Goal: Information Seeking & Learning: Learn about a topic

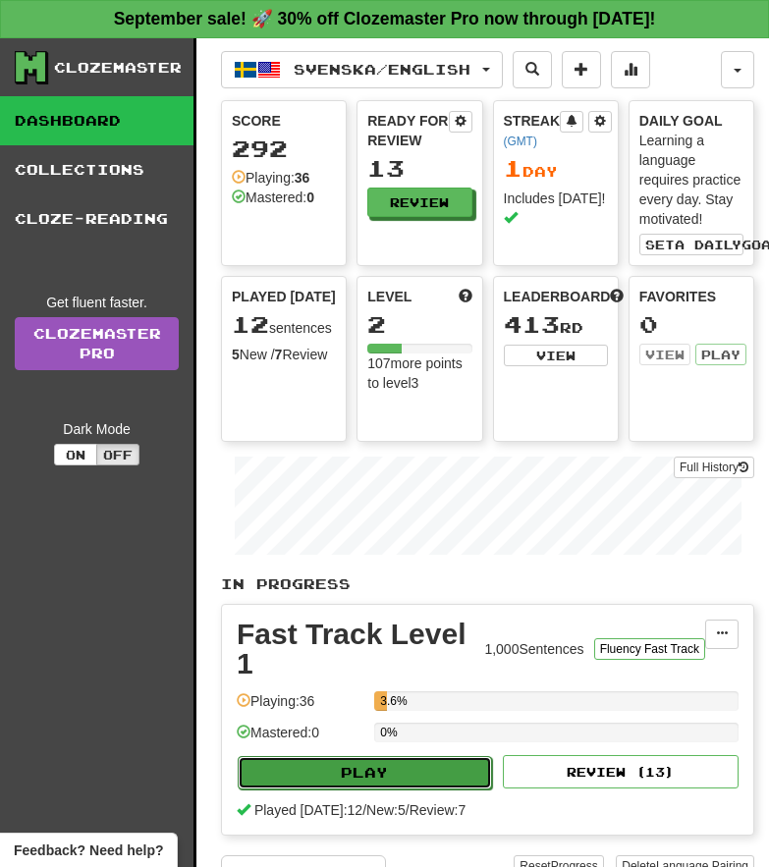
click at [355, 781] on button "Play" at bounding box center [365, 772] width 254 height 33
select select "**"
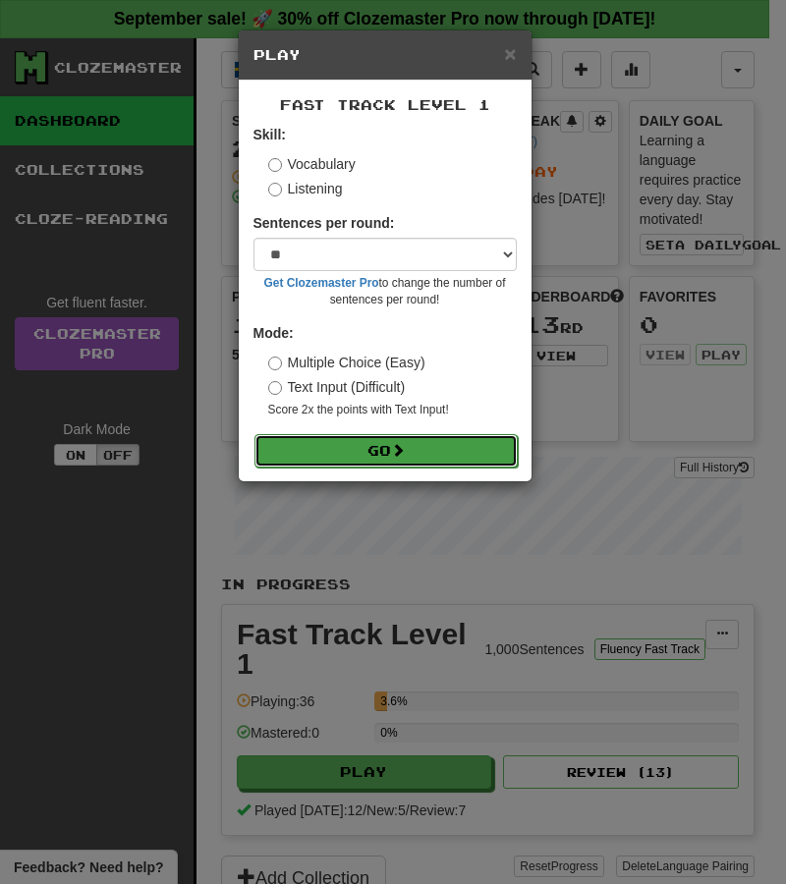
click at [386, 447] on button "Go" at bounding box center [385, 450] width 263 height 33
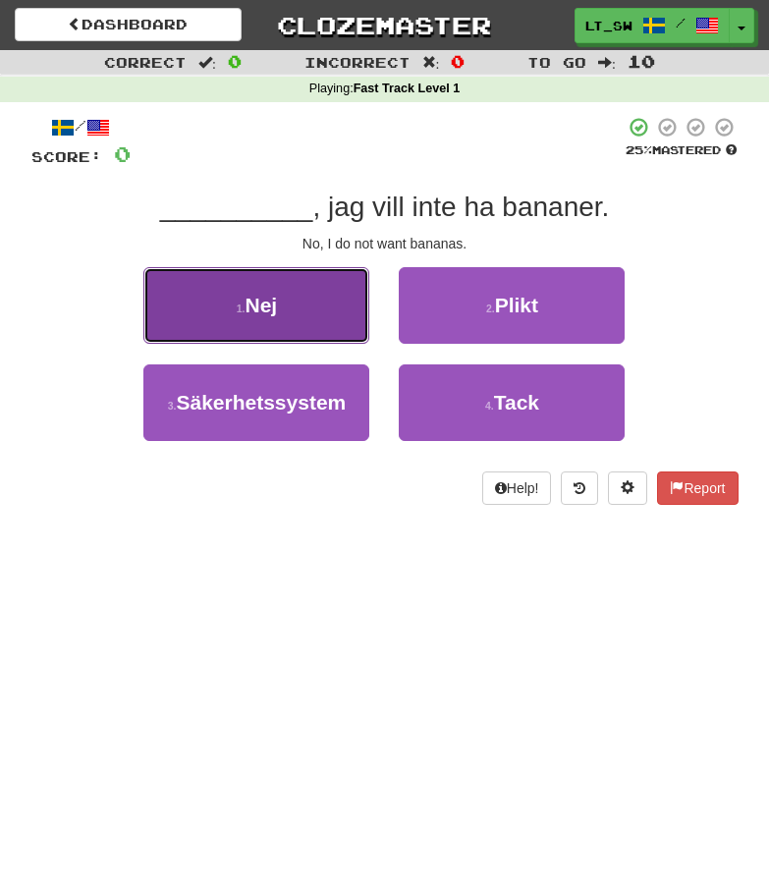
click at [288, 278] on button "1 . Nej" at bounding box center [256, 305] width 226 height 77
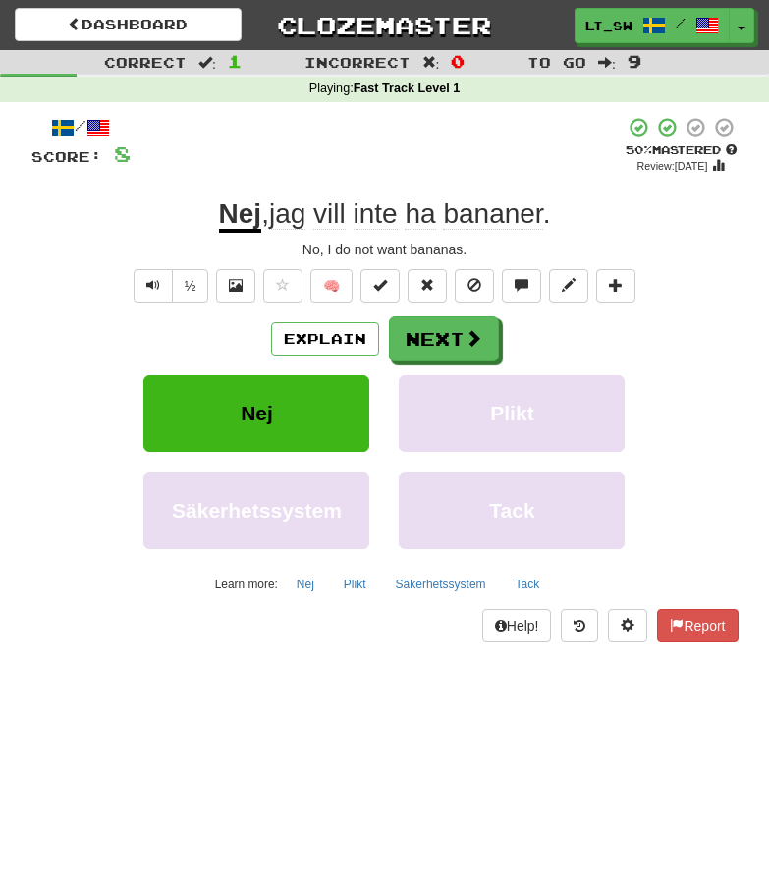
click at [478, 738] on div "Dashboard Clozemaster LT_SW / Toggle Dropdown Dashboard Leaderboard Activity Fe…" at bounding box center [384, 442] width 769 height 884
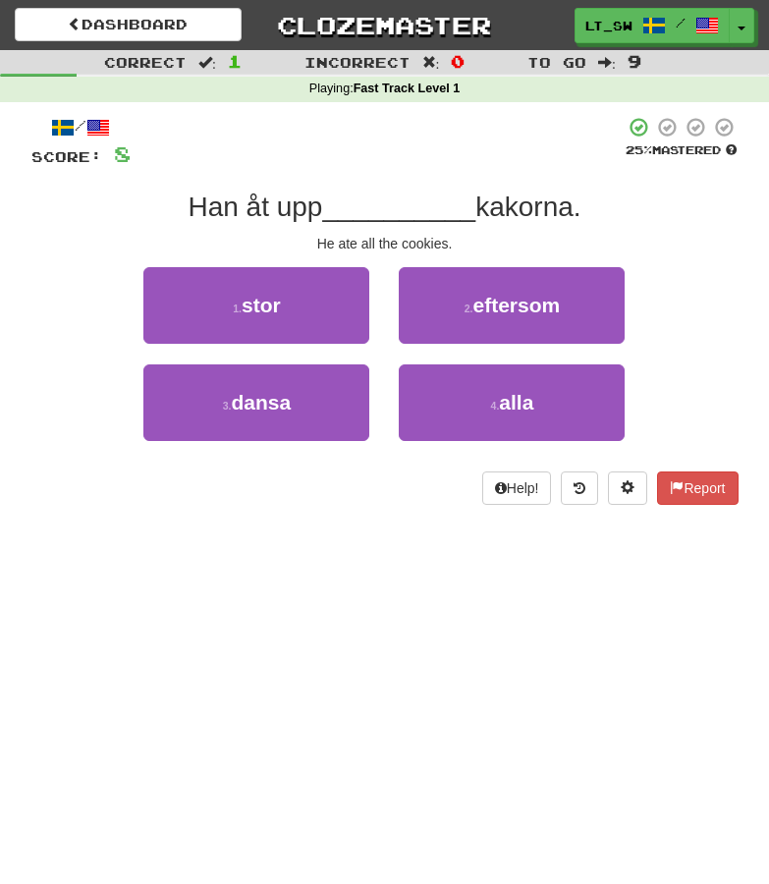
click at [536, 443] on div "4 . alla" at bounding box center [511, 412] width 255 height 97
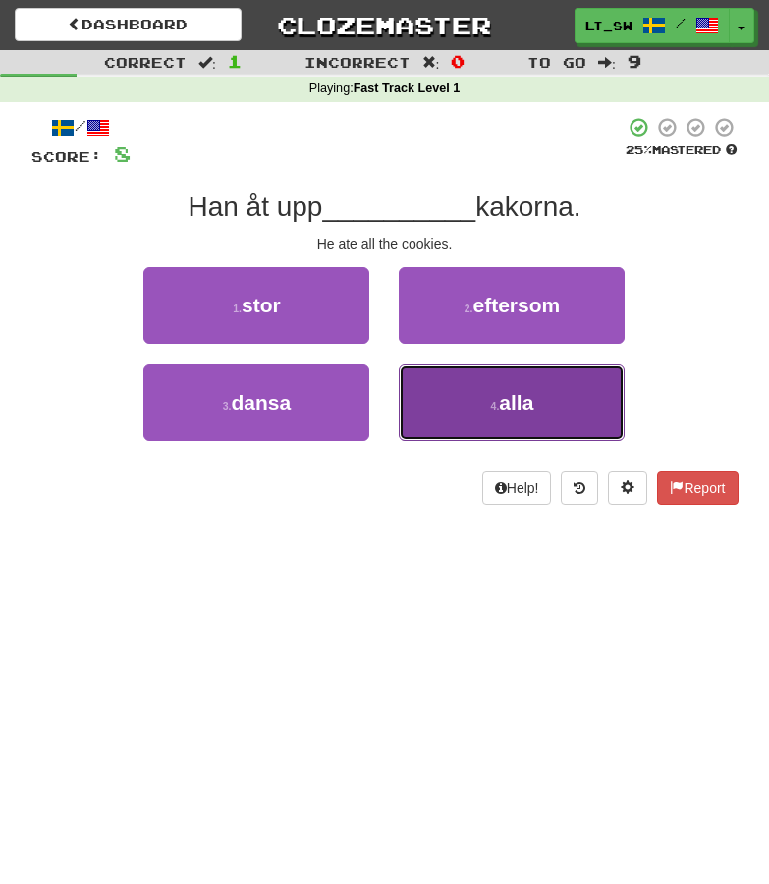
click at [536, 439] on button "4 . alla" at bounding box center [512, 402] width 226 height 77
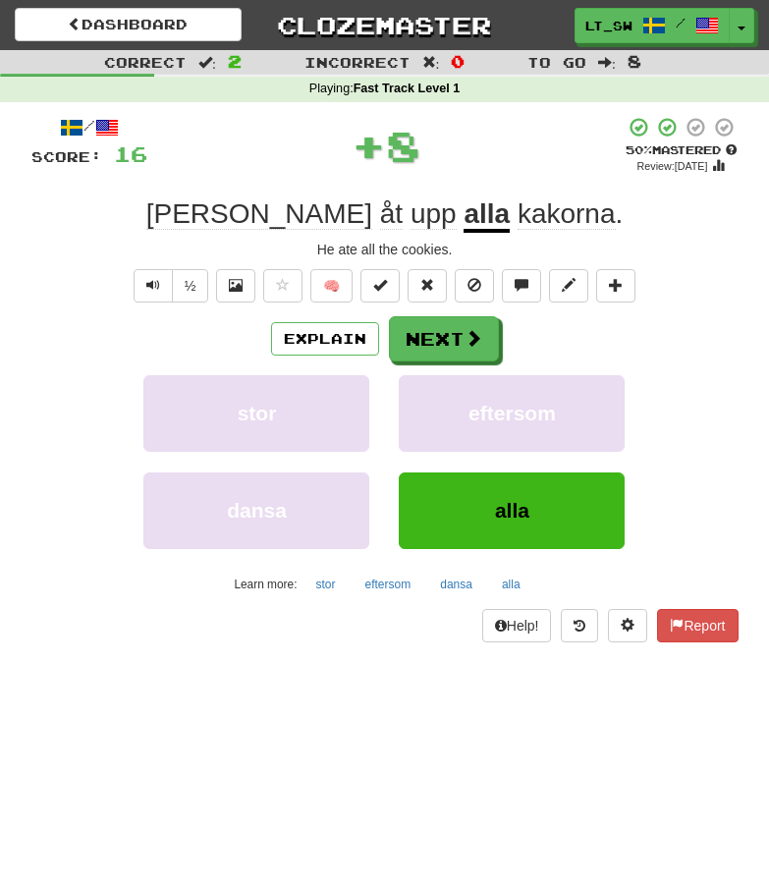
click at [324, 315] on div "/ Score: 16 + 8 50 % Mastered Review: 2025-10-01 Han åt upp alla kakorna . He a…" at bounding box center [384, 379] width 707 height 527
click at [329, 333] on button "Explain" at bounding box center [325, 338] width 108 height 33
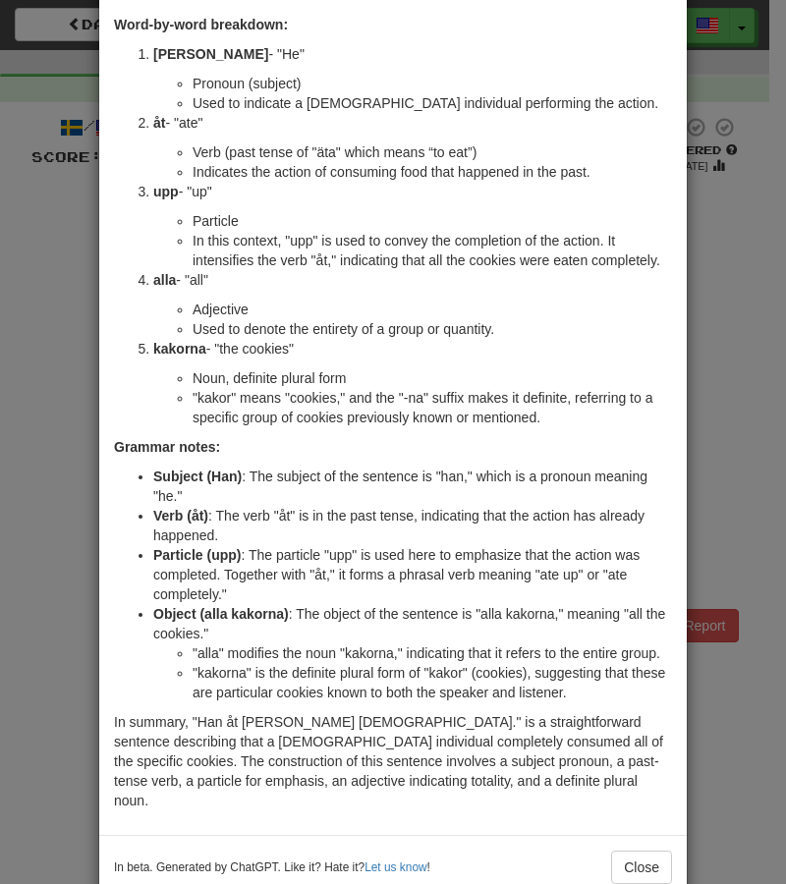
scroll to position [94, 0]
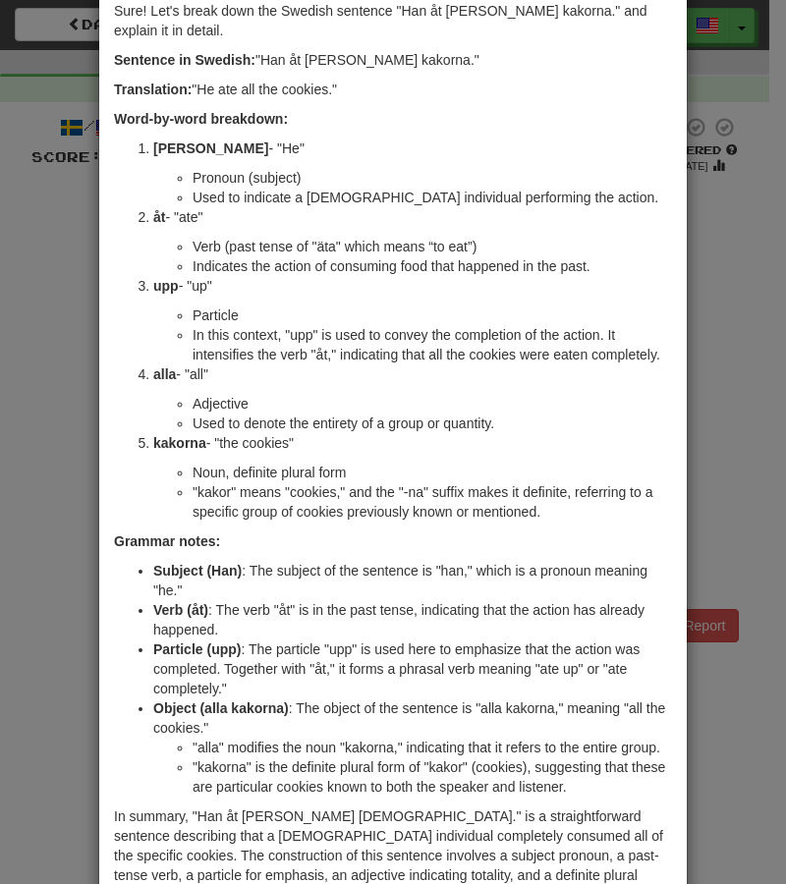
click at [116, 121] on strong "Word-by-word breakdown:" at bounding box center [201, 119] width 174 height 16
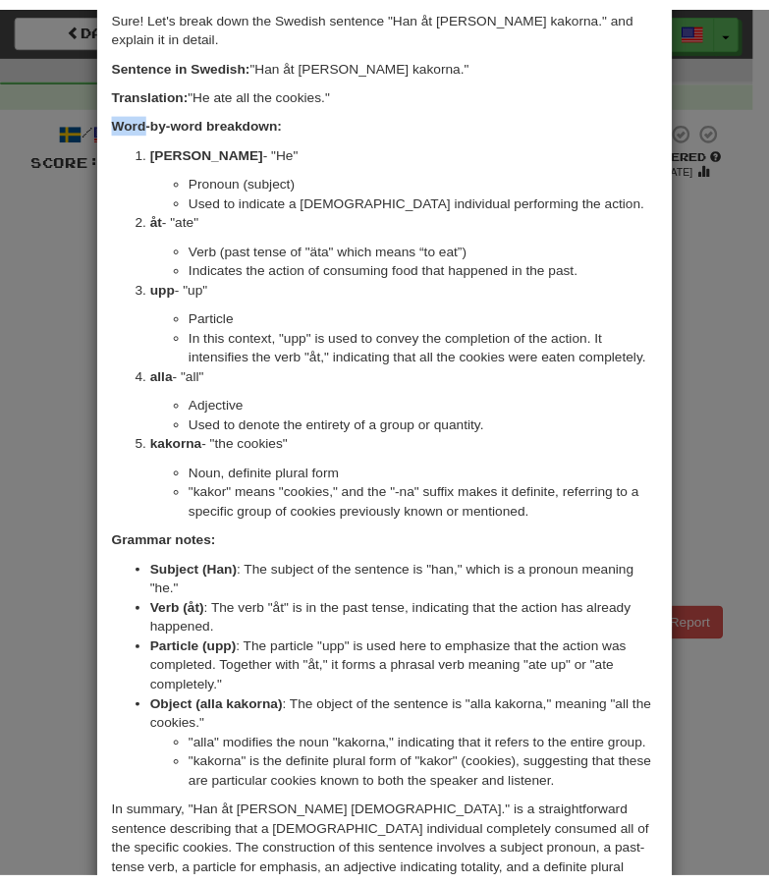
scroll to position [214, 0]
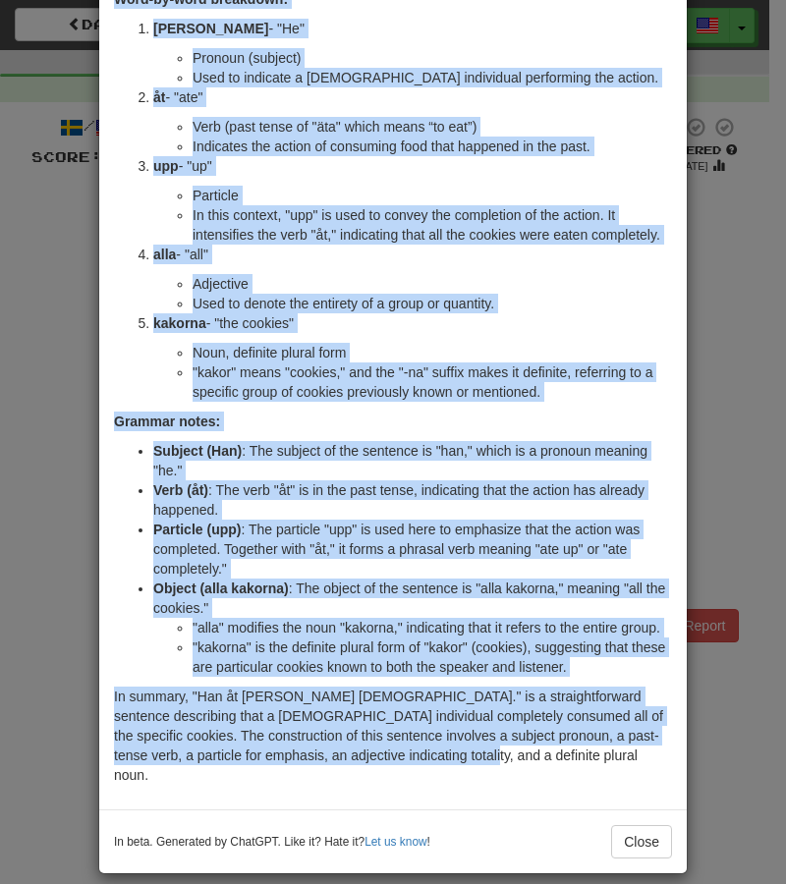
click at [429, 753] on p "In summary, "Han åt upp alla kakorna." is a straightforward sentence describing…" at bounding box center [393, 736] width 558 height 98
copy div "Word-by-word breakdown: Han - "He" Pronoun (subject) Used to indicate a male in…"
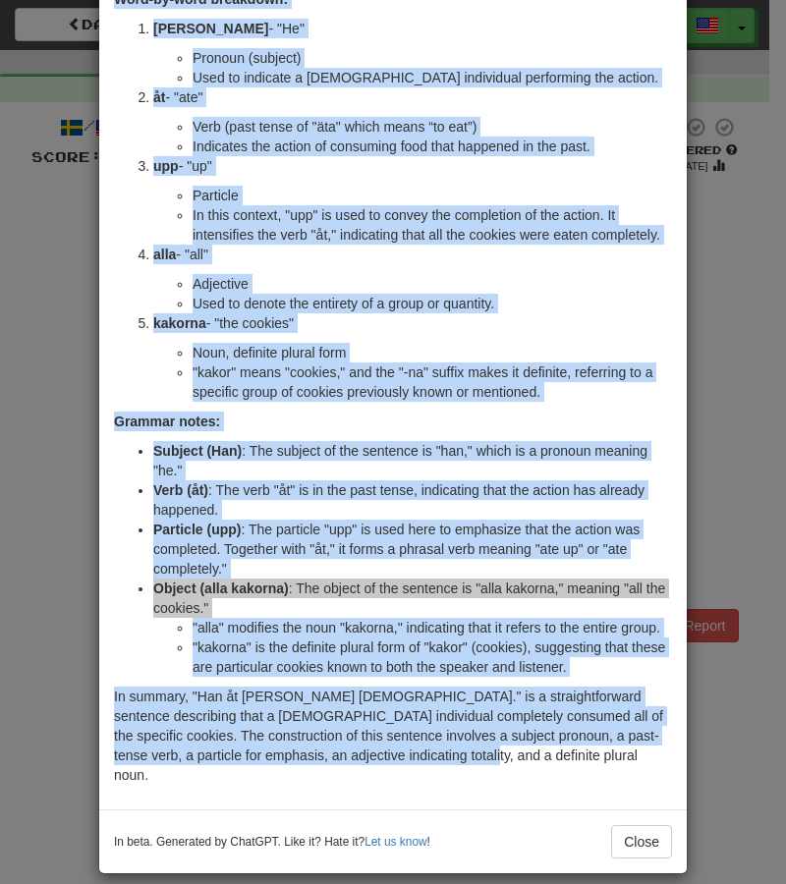
click at [314, 565] on li "Particle (upp) : The particle "upp" is used here to emphasize that the action w…" at bounding box center [412, 549] width 519 height 59
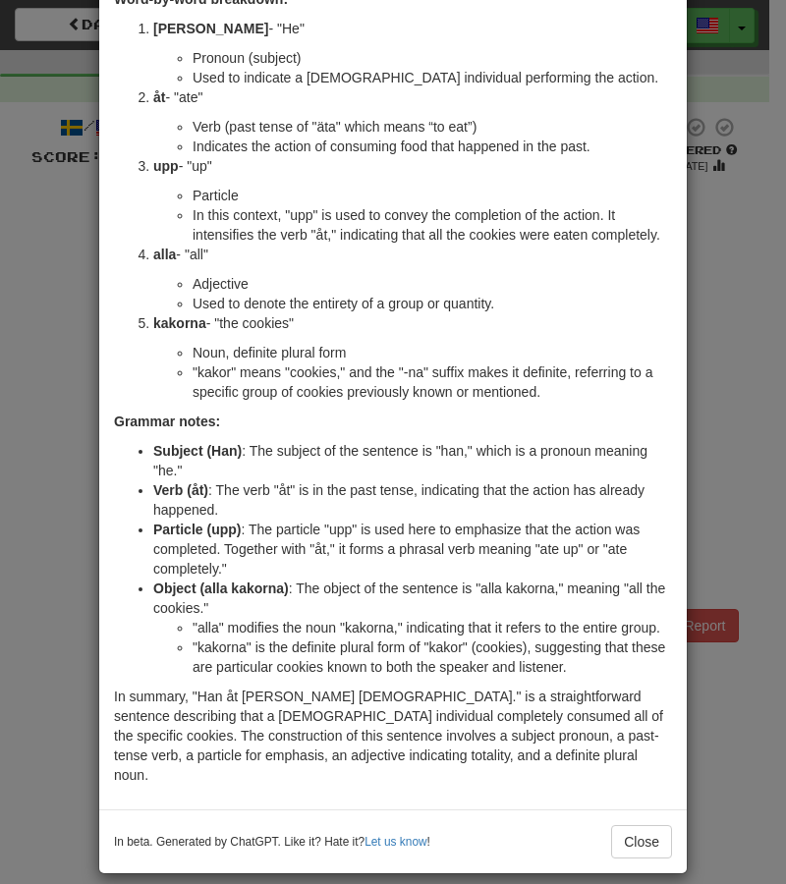
click at [688, 363] on div "× Explanation Sure! Let's break down the Swedish sentence "Han åt upp alla kako…" at bounding box center [393, 442] width 786 height 884
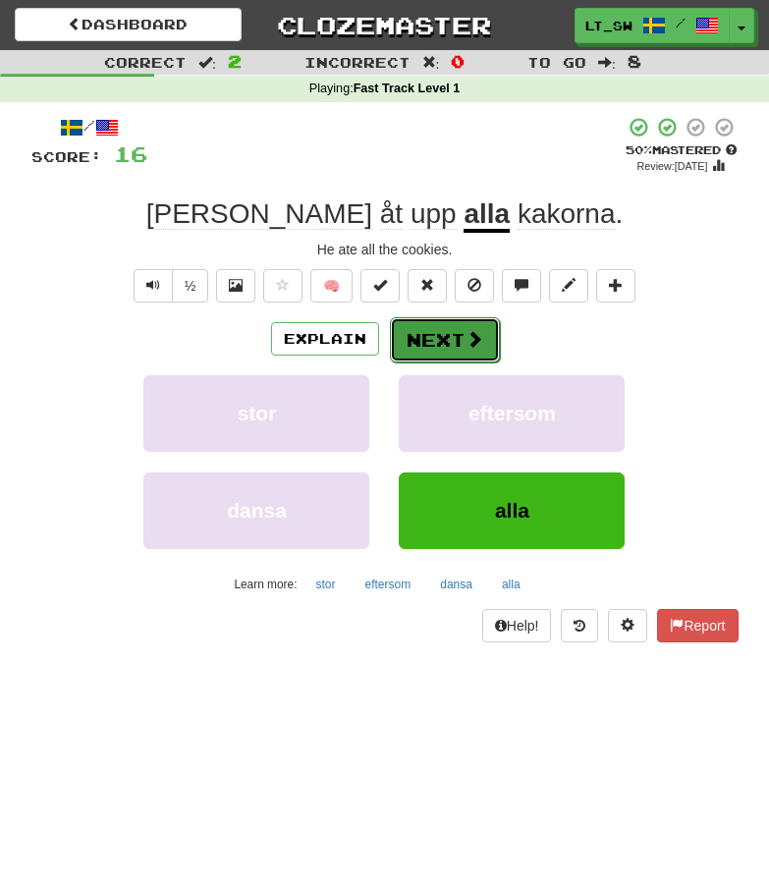
click at [462, 358] on button "Next" at bounding box center [445, 339] width 110 height 45
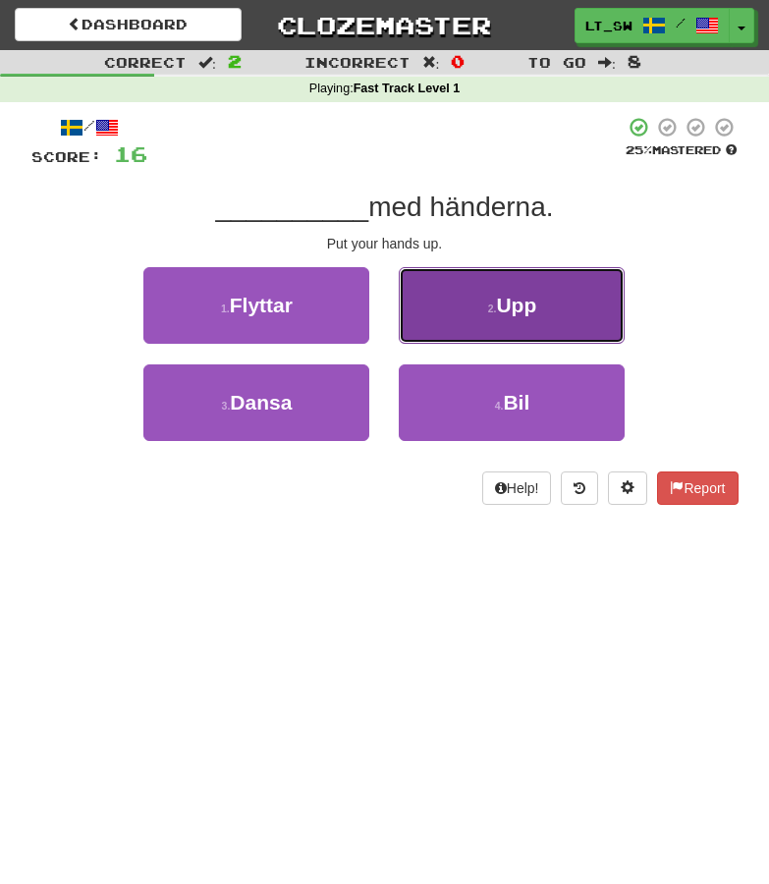
click at [513, 312] on span "Upp" at bounding box center [516, 305] width 40 height 23
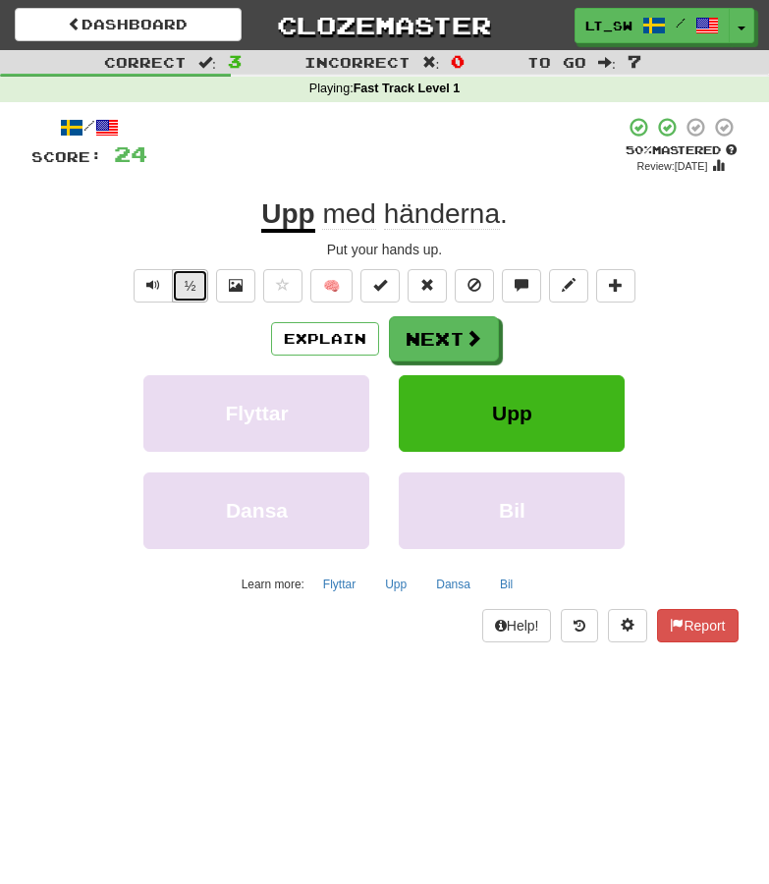
click at [179, 280] on button "½" at bounding box center [190, 285] width 37 height 33
click at [439, 326] on button "Next" at bounding box center [445, 339] width 110 height 45
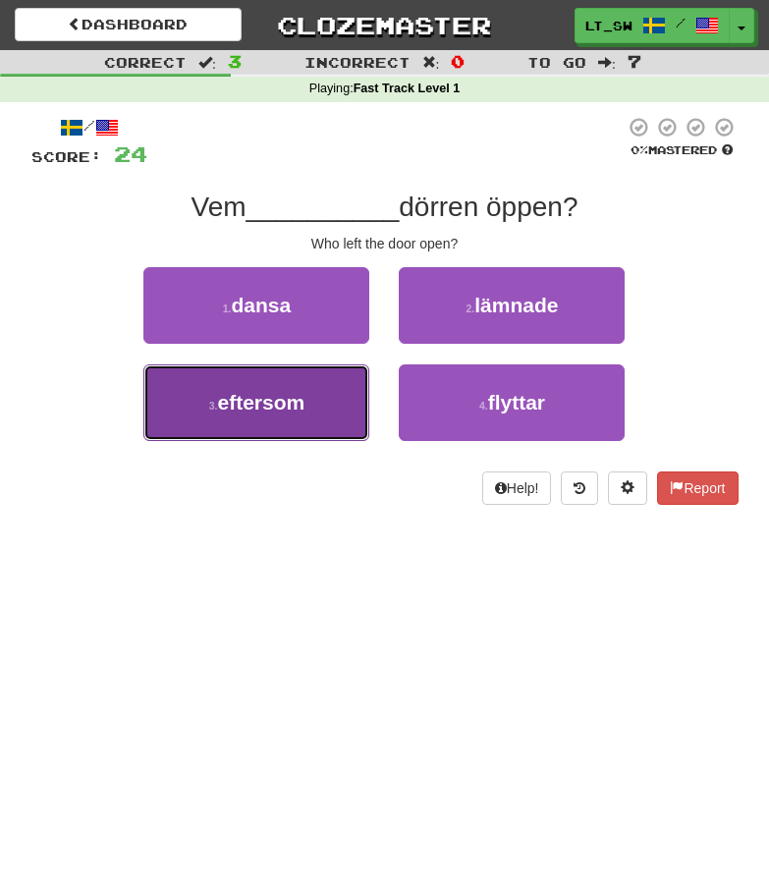
click at [232, 414] on span "eftersom" at bounding box center [261, 402] width 87 height 23
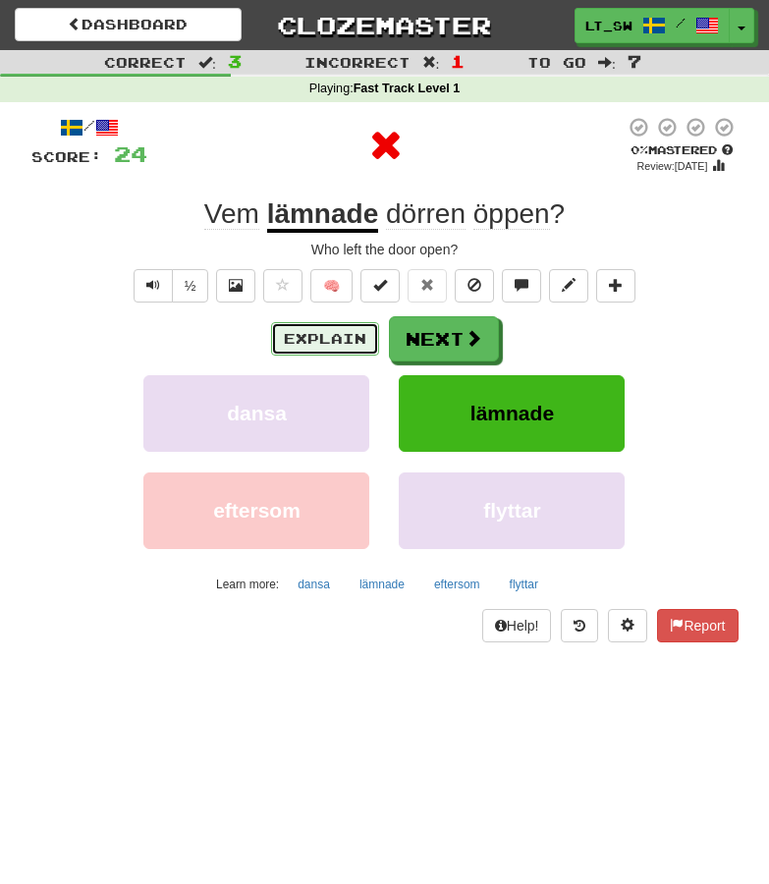
click at [325, 349] on button "Explain" at bounding box center [325, 338] width 108 height 33
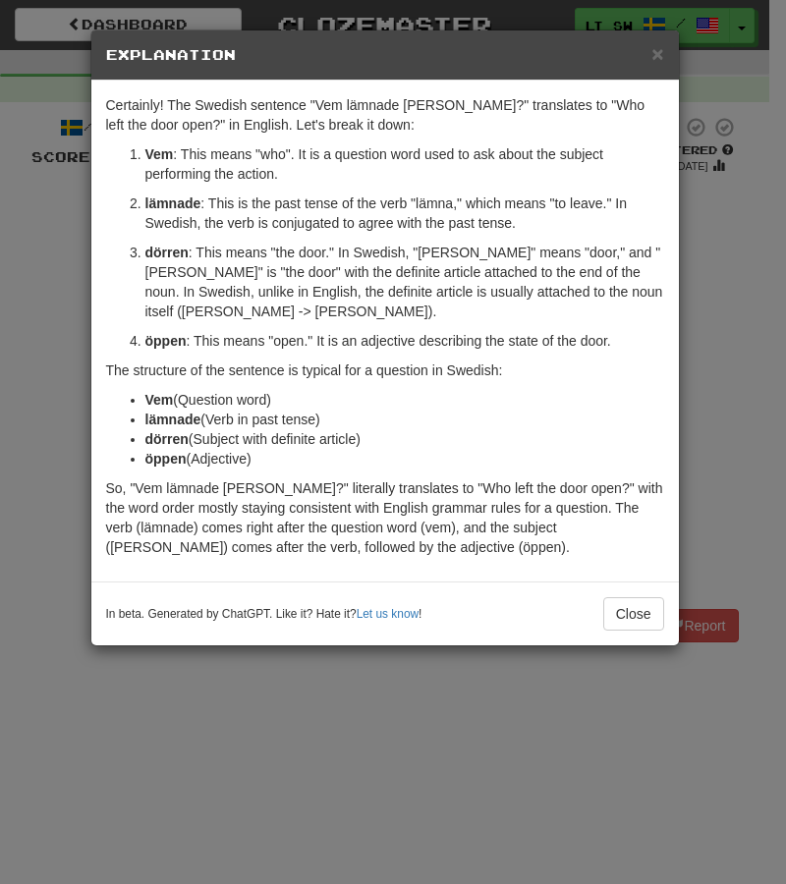
click at [159, 152] on strong "Vem" at bounding box center [159, 154] width 28 height 16
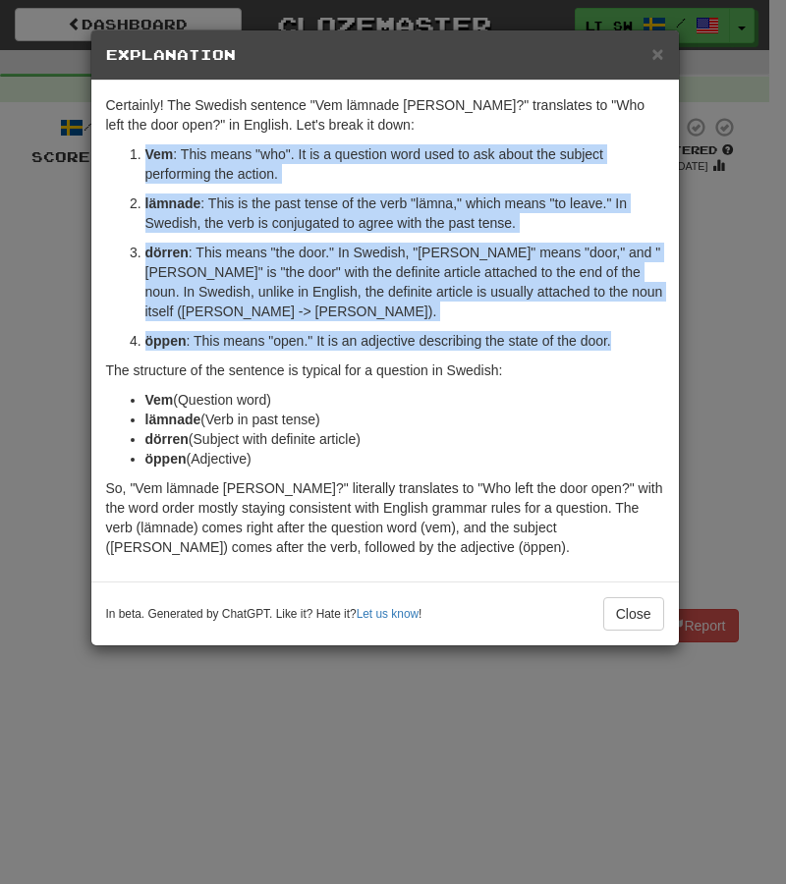
drag, startPoint x: 159, startPoint y: 152, endPoint x: 660, endPoint y: 331, distance: 531.9
click at [660, 331] on ol "Vem : This means "who". It is a question word used to ask about the subject per…" at bounding box center [385, 247] width 558 height 206
copy ol "Vem : This means "who". It is a question word used to ask about the subject per…"
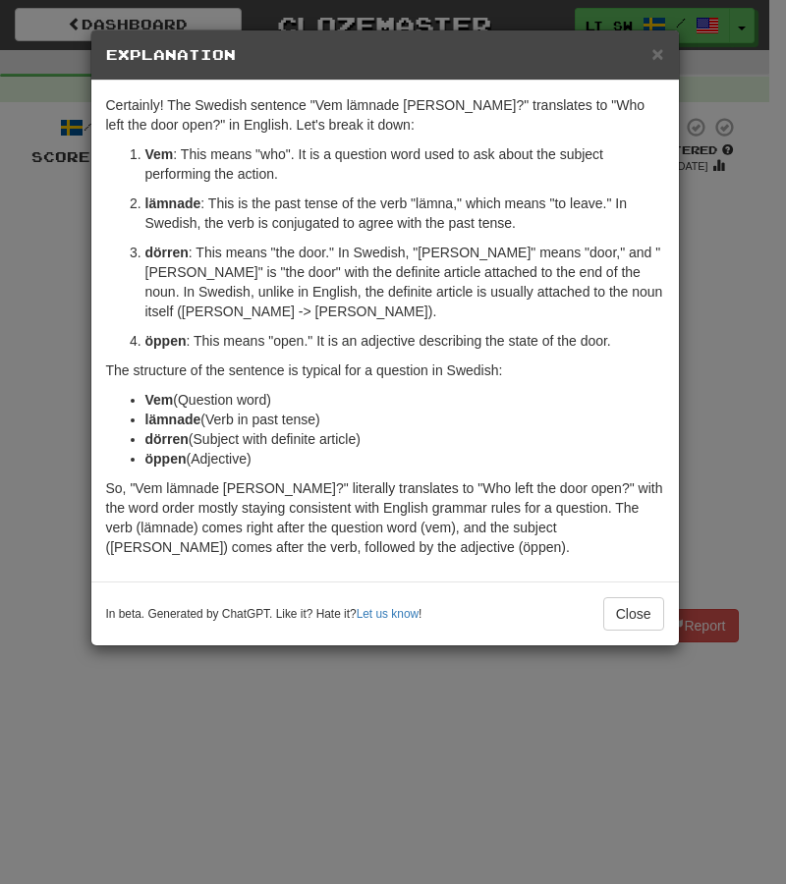
click at [737, 310] on div "× Explanation Certainly! The Swedish sentence "Vem lämnade dörren öppen?" trans…" at bounding box center [393, 442] width 786 height 884
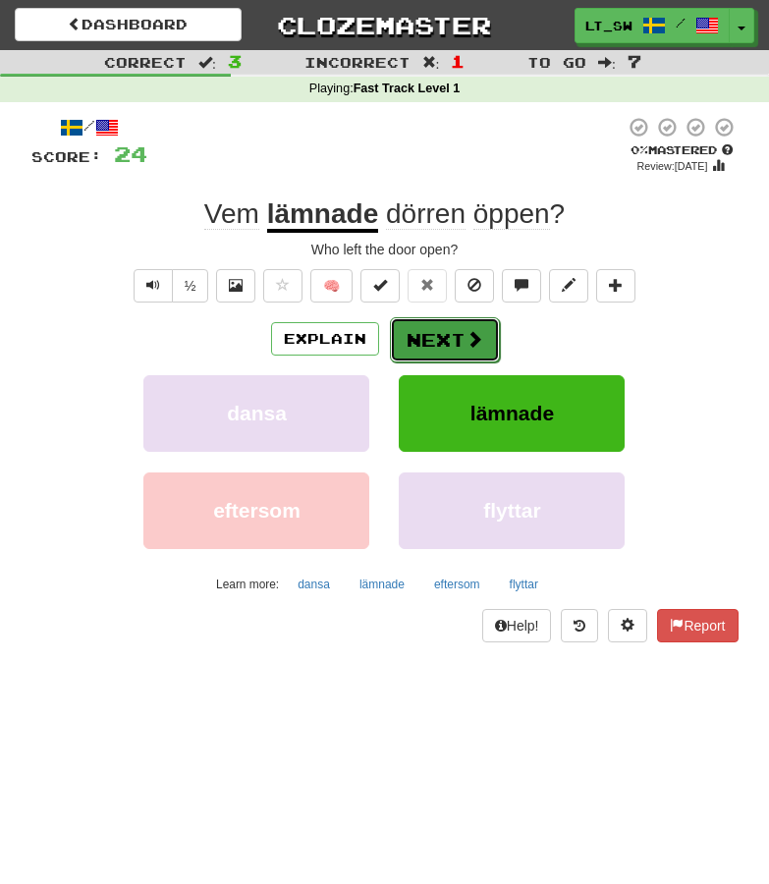
click at [445, 337] on button "Next" at bounding box center [445, 339] width 110 height 45
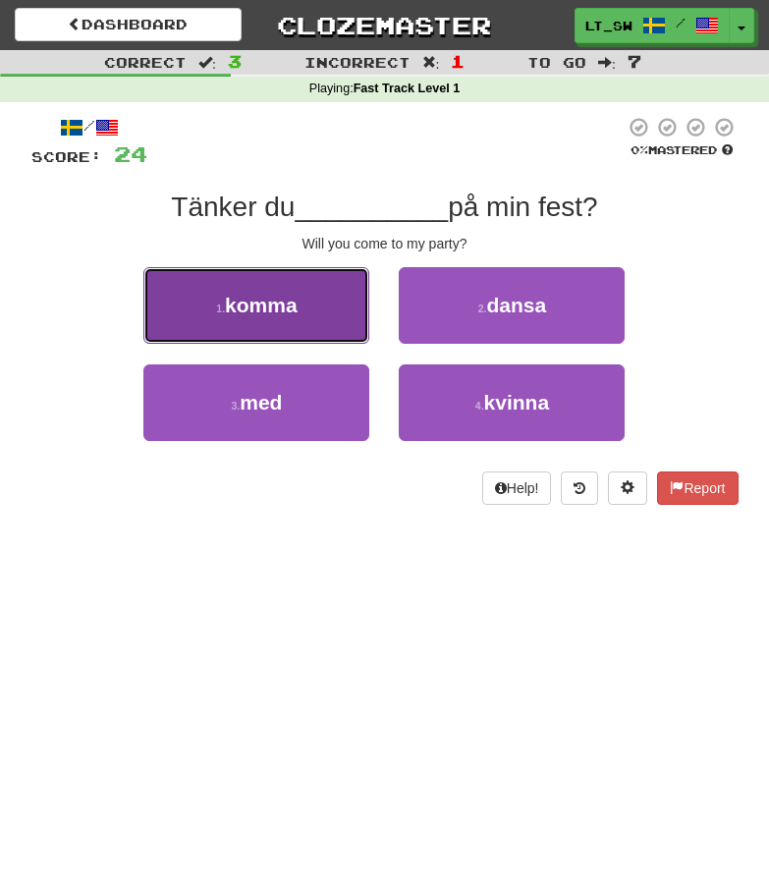
click at [226, 275] on button "1 . komma" at bounding box center [256, 305] width 226 height 77
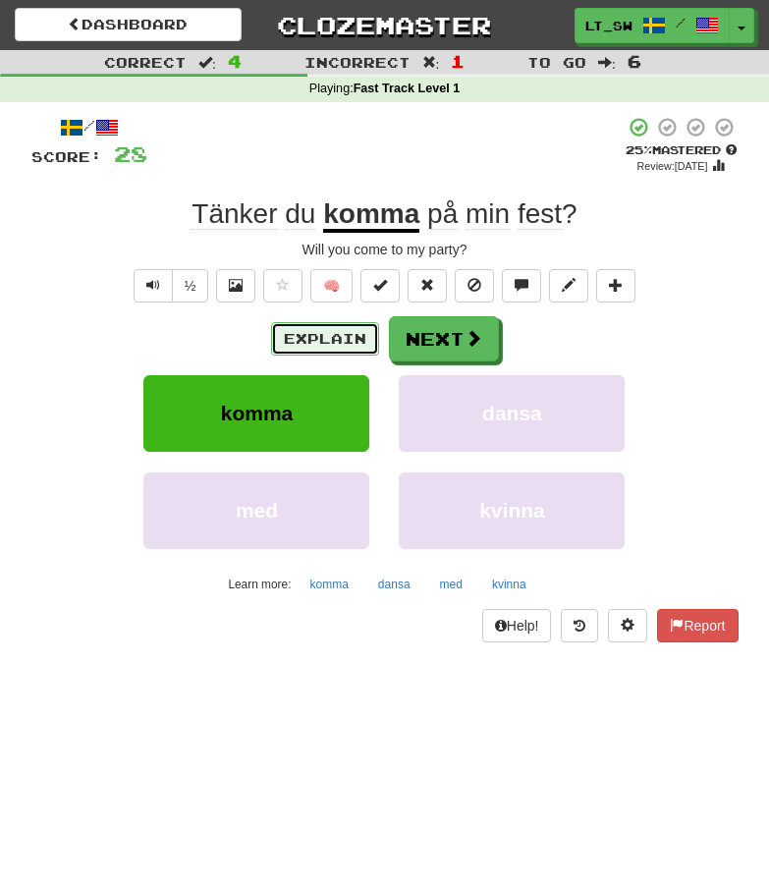
click at [318, 341] on button "Explain" at bounding box center [325, 338] width 108 height 33
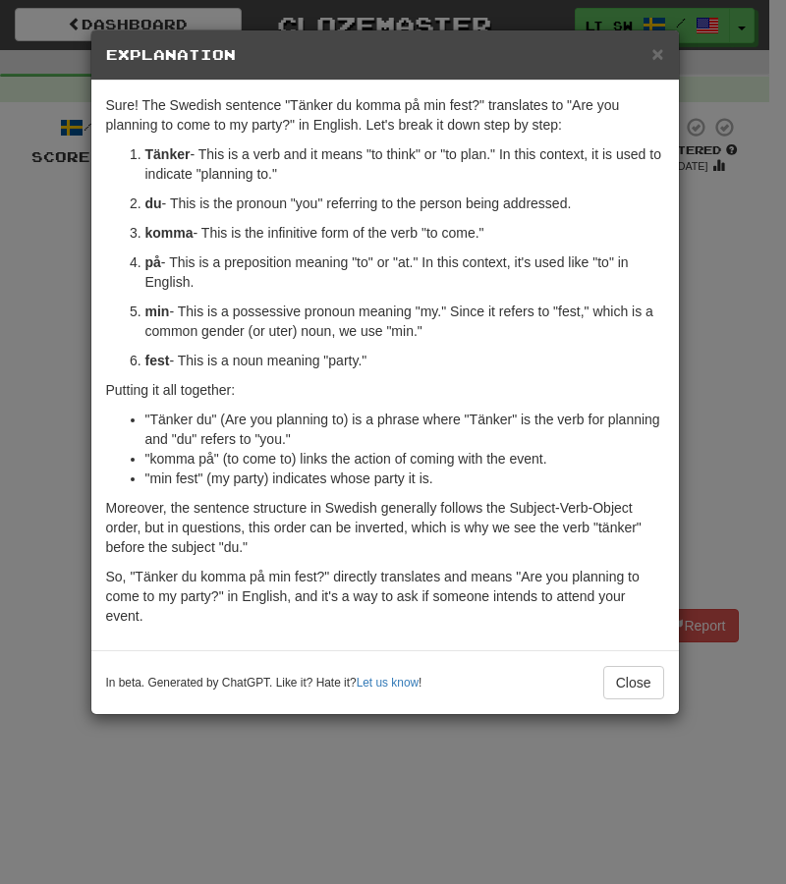
click at [720, 297] on div "× Explanation Sure! The Swedish sentence "Tänker du komma på min fest?" transla…" at bounding box center [393, 442] width 786 height 884
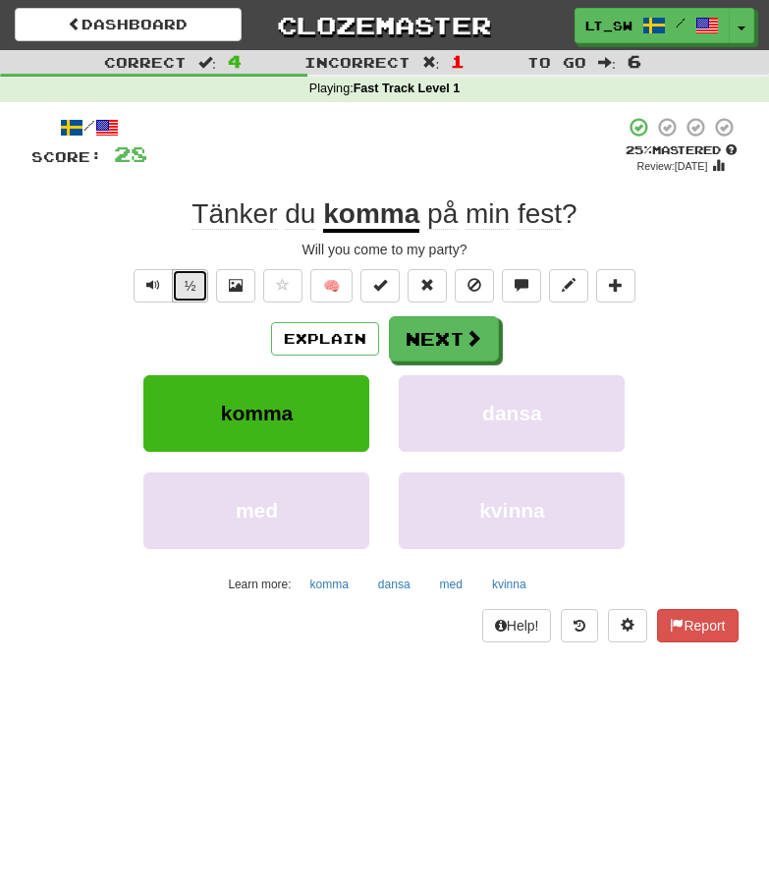
click at [180, 282] on button "½" at bounding box center [190, 285] width 37 height 33
click at [437, 347] on button "Next" at bounding box center [445, 339] width 110 height 45
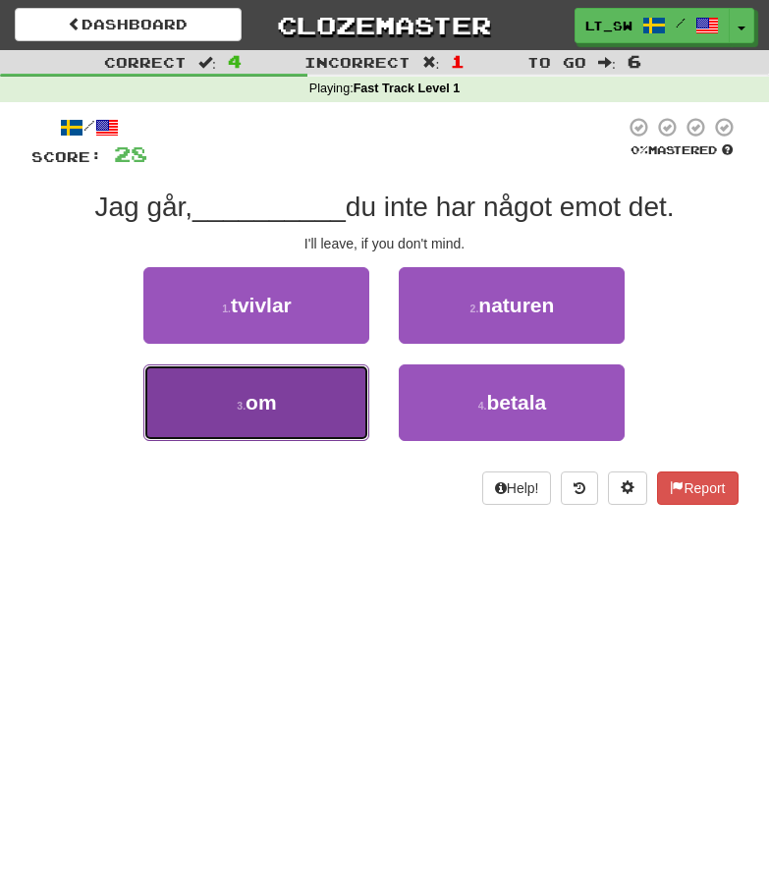
click at [281, 395] on button "3 . om" at bounding box center [256, 402] width 226 height 77
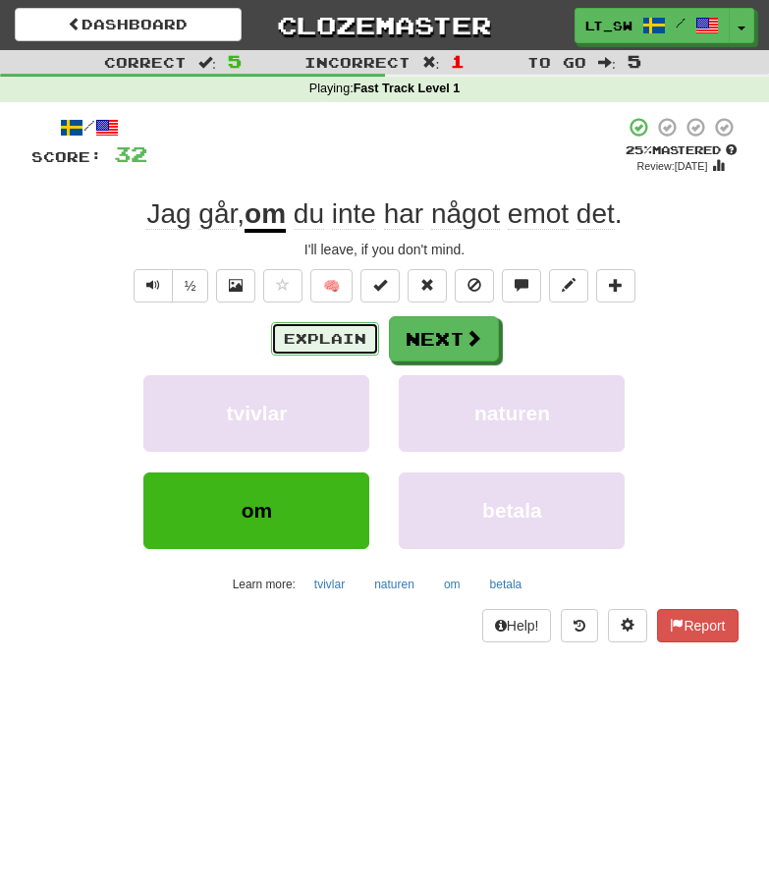
click at [308, 340] on button "Explain" at bounding box center [325, 338] width 108 height 33
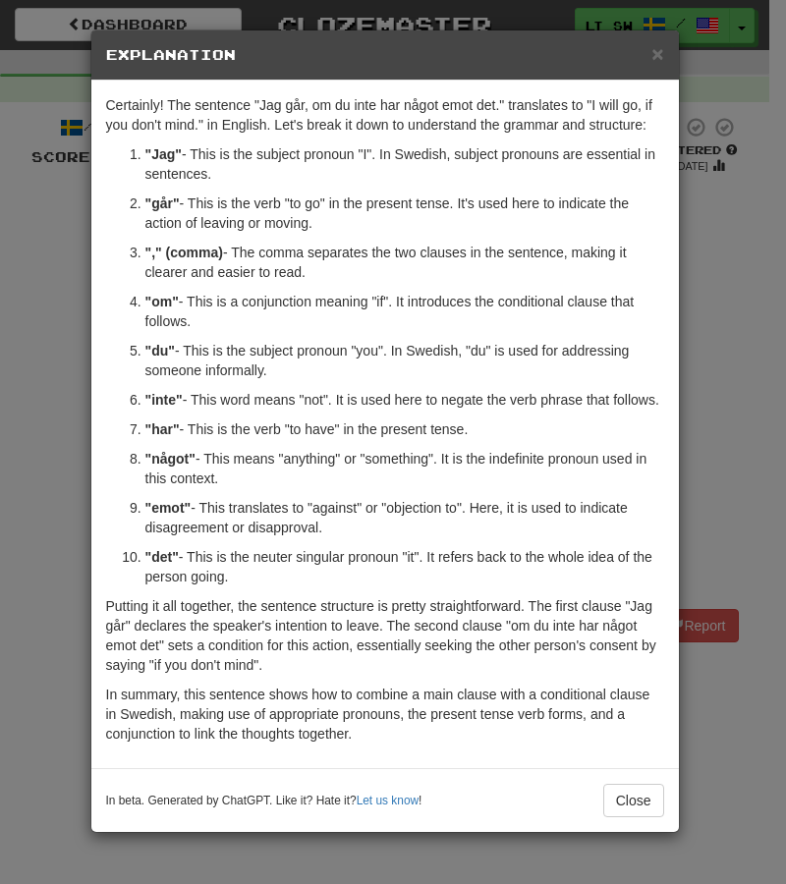
click at [733, 246] on div "× Explanation Certainly! The sentence "Jag går, om du inte har något emot det."…" at bounding box center [393, 442] width 786 height 884
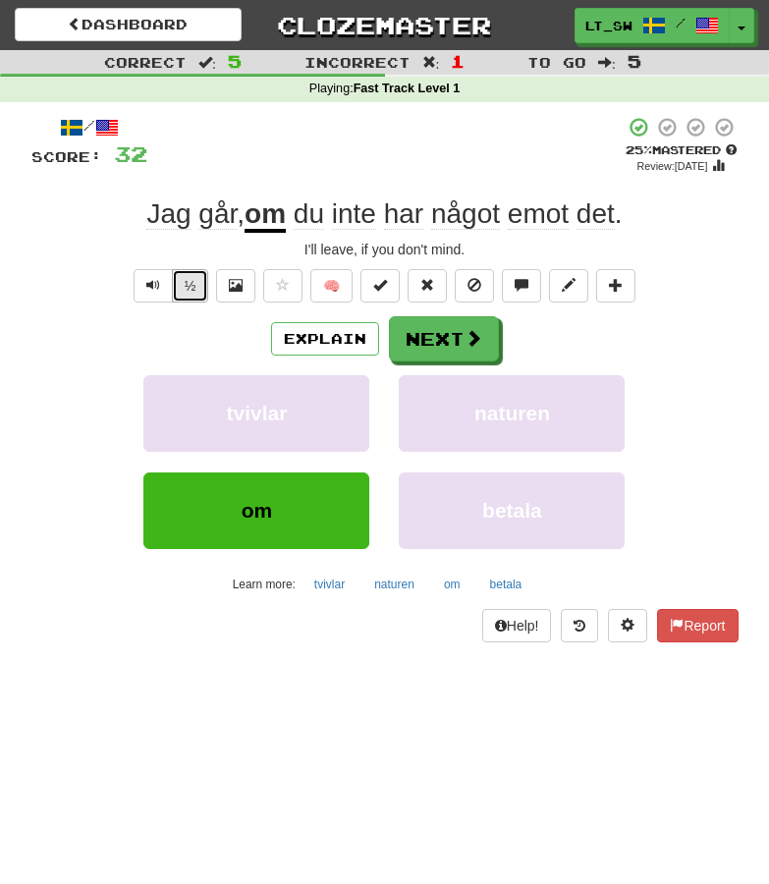
click at [192, 291] on button "½" at bounding box center [190, 285] width 37 height 33
click at [338, 328] on button "Explain" at bounding box center [325, 338] width 108 height 33
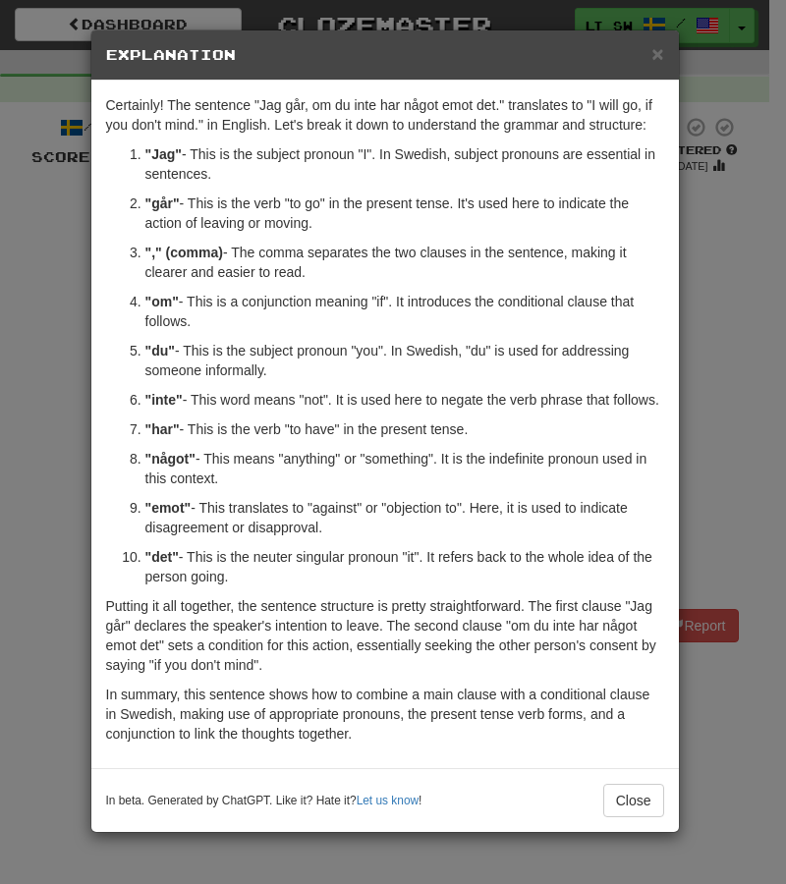
click at [755, 358] on div "× Explanation Certainly! The sentence "Jag går, om du inte har något emot det."…" at bounding box center [393, 442] width 786 height 884
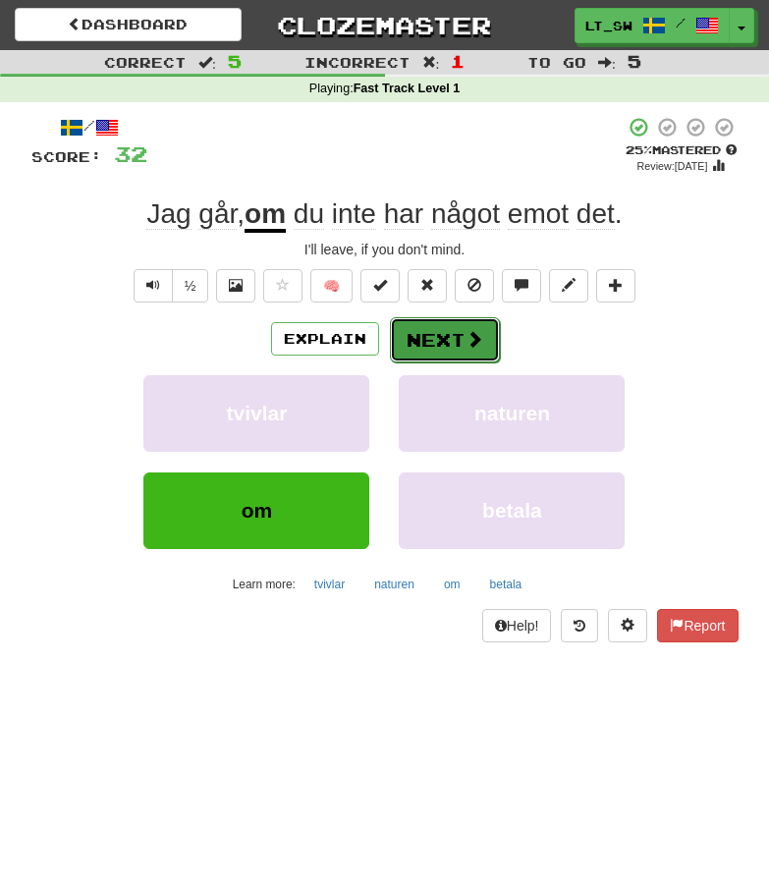
click at [454, 336] on button "Next" at bounding box center [445, 339] width 110 height 45
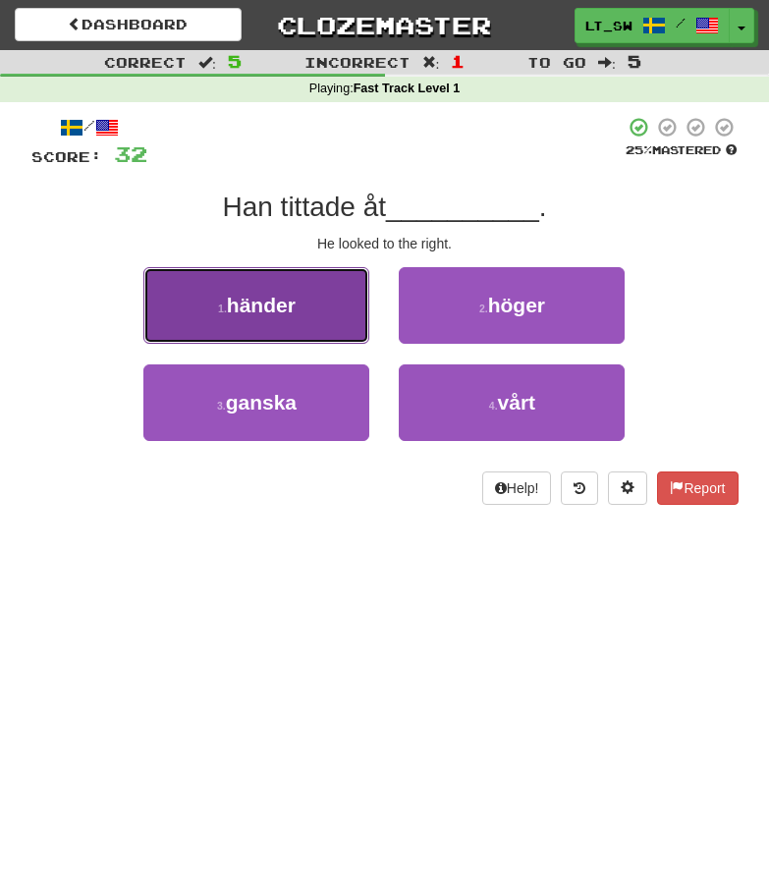
click at [261, 302] on span "händer" at bounding box center [261, 305] width 69 height 23
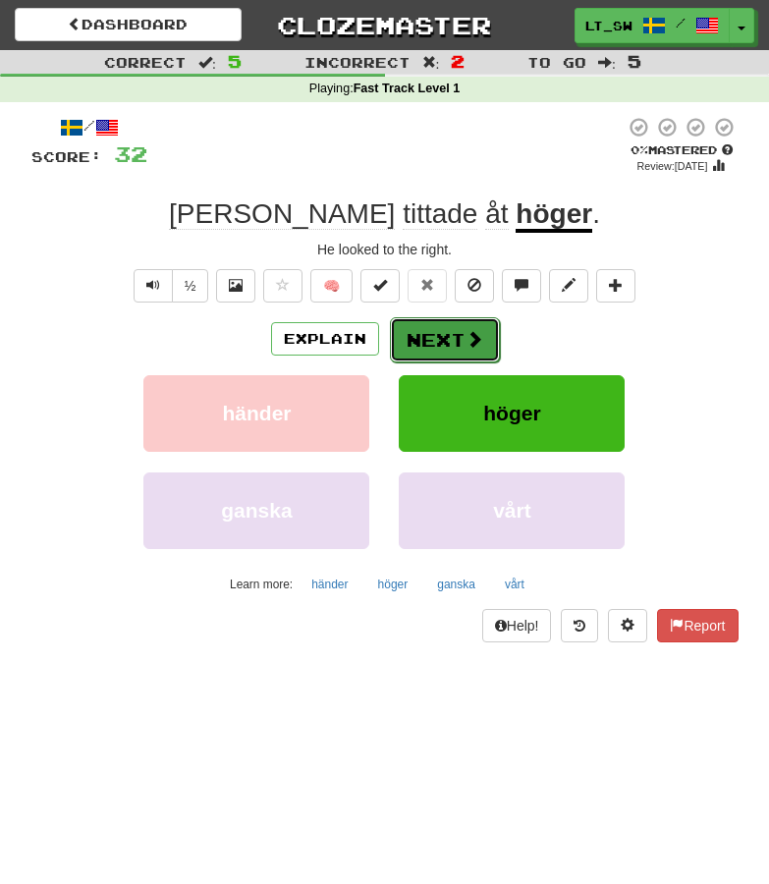
click at [461, 328] on button "Next" at bounding box center [445, 339] width 110 height 45
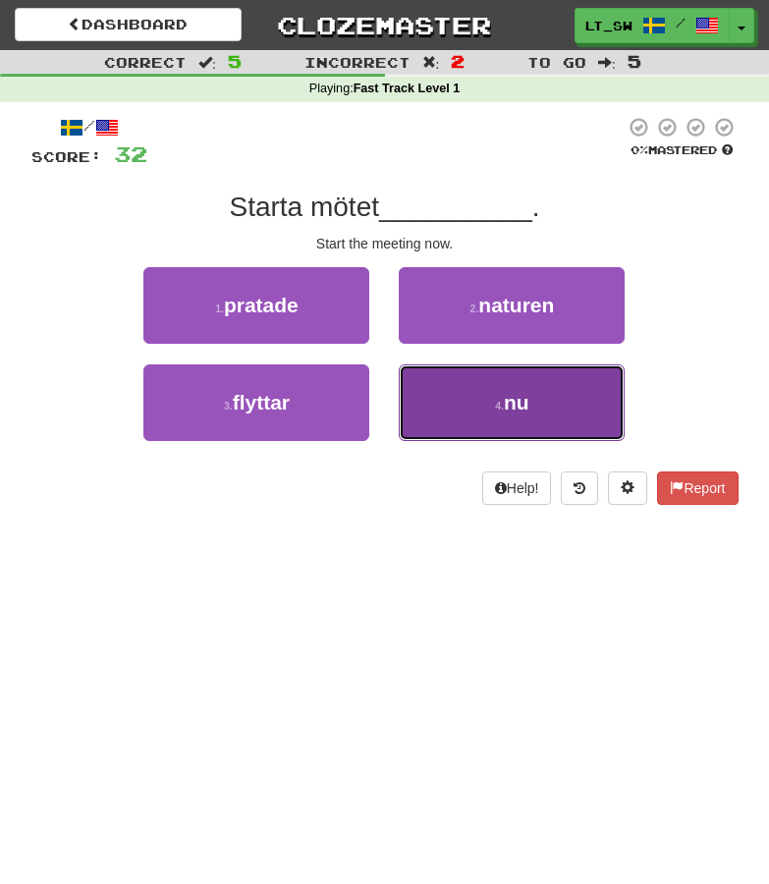
click at [548, 383] on button "4 . nu" at bounding box center [512, 402] width 226 height 77
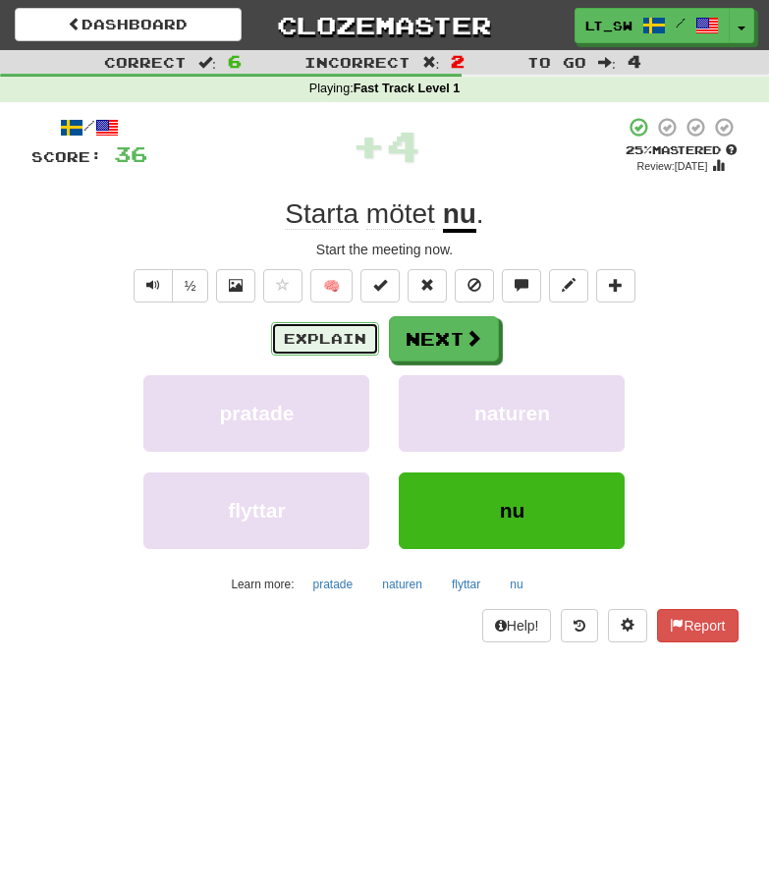
click at [318, 340] on button "Explain" at bounding box center [325, 338] width 108 height 33
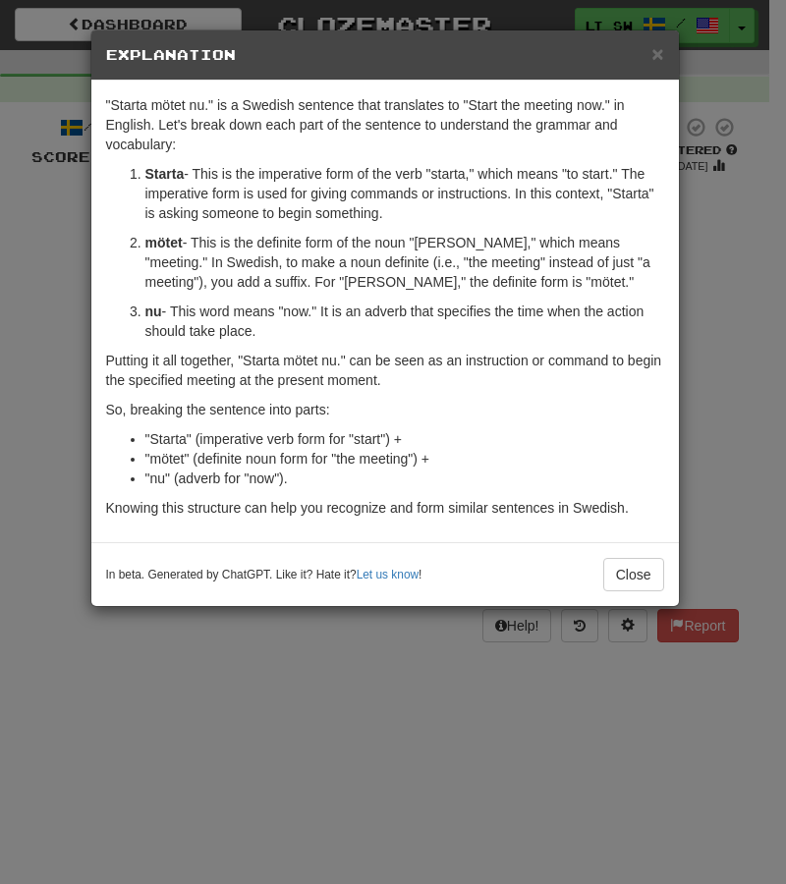
click at [689, 386] on div "× Explanation "Starta mötet nu." is a Swedish sentence that translates to "Star…" at bounding box center [393, 442] width 786 height 884
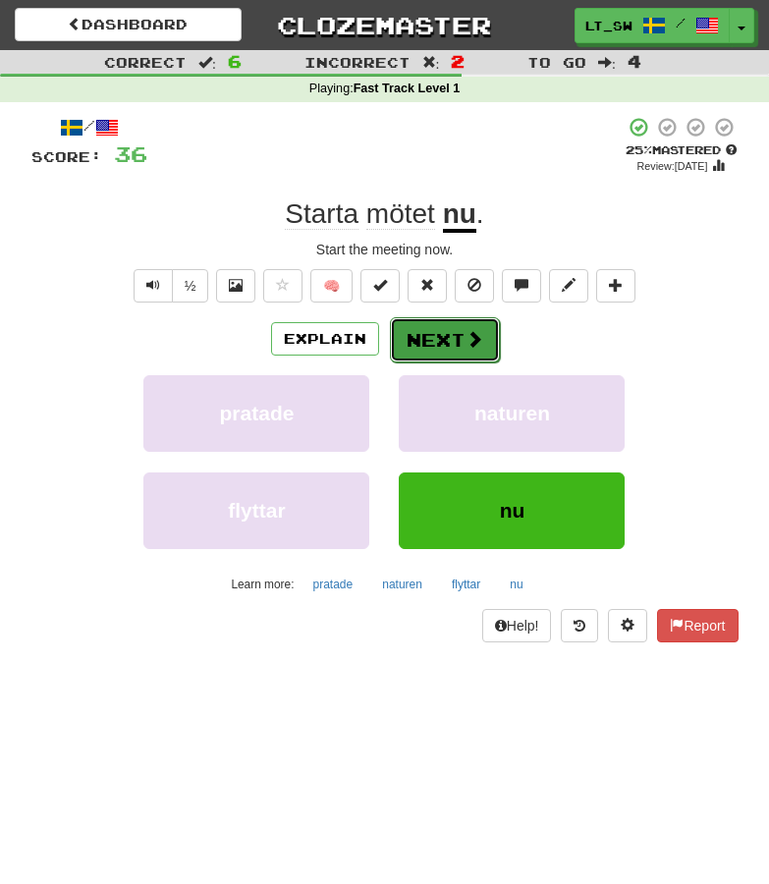
click at [405, 333] on button "Next" at bounding box center [445, 339] width 110 height 45
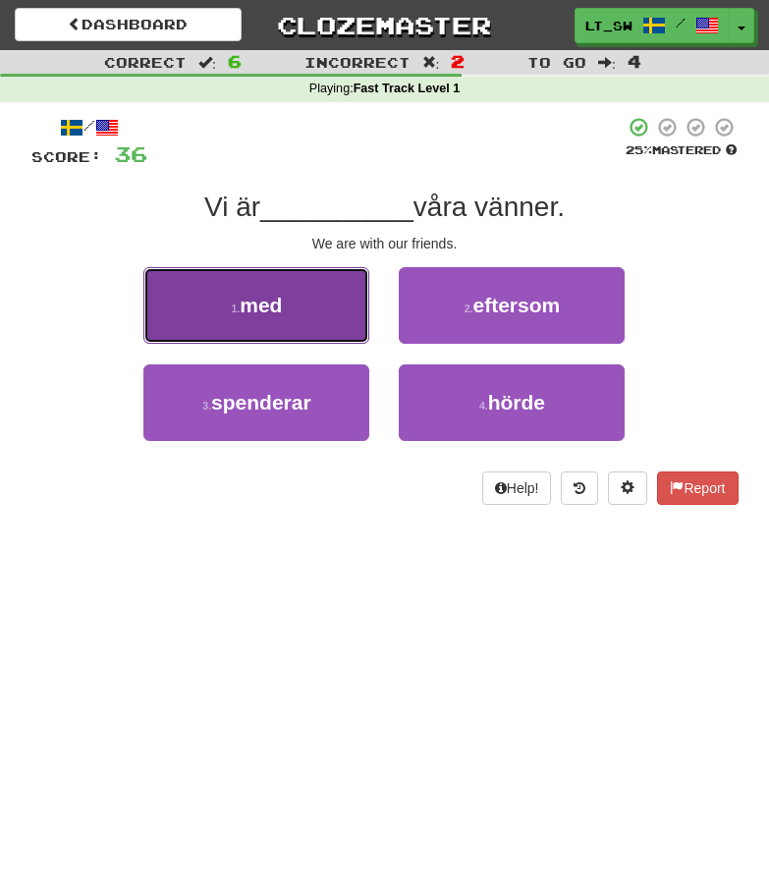
click at [233, 303] on button "1 . med" at bounding box center [256, 305] width 226 height 77
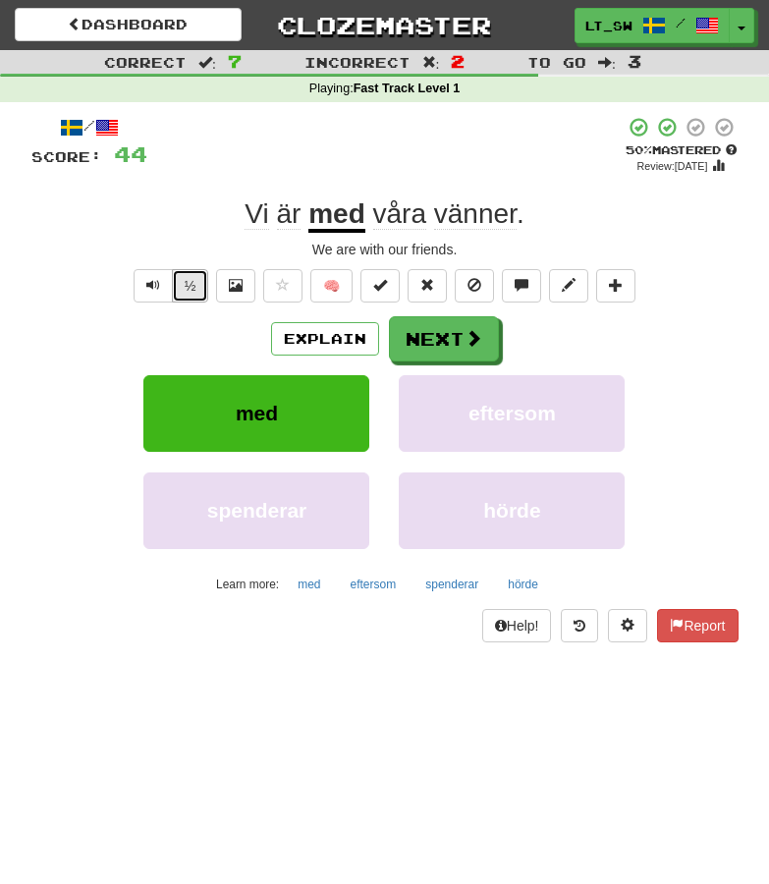
click at [196, 295] on button "½" at bounding box center [190, 285] width 37 height 33
click at [459, 335] on button "Next" at bounding box center [445, 339] width 110 height 45
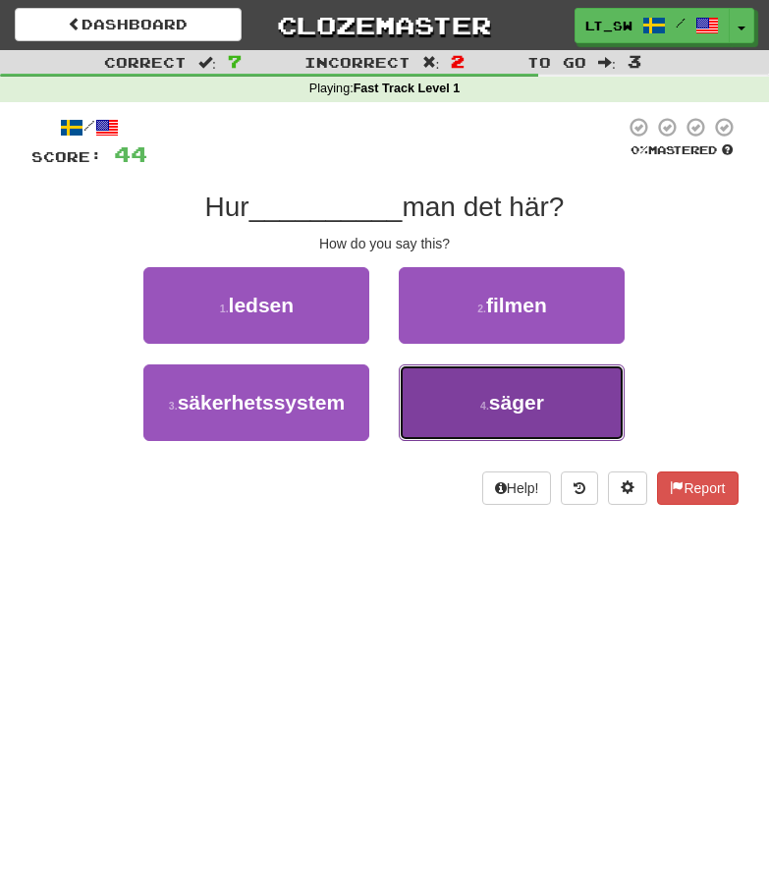
click at [470, 412] on button "4 . säger" at bounding box center [512, 402] width 226 height 77
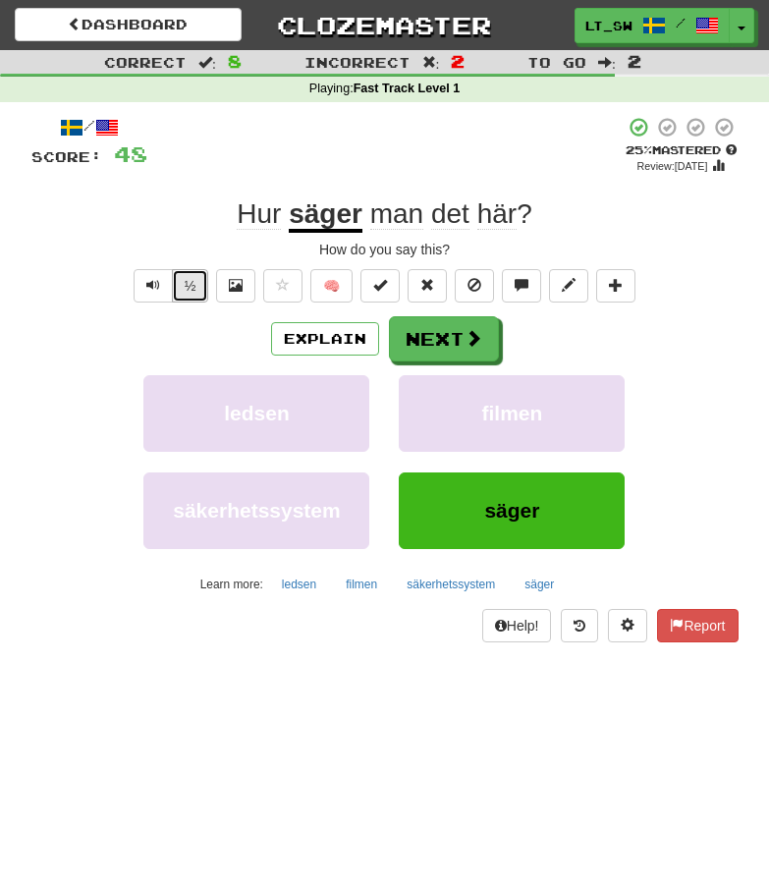
click at [190, 284] on button "½" at bounding box center [190, 285] width 37 height 33
click at [193, 295] on button "½" at bounding box center [190, 285] width 37 height 33
click at [174, 277] on button "½" at bounding box center [190, 285] width 37 height 33
click at [315, 332] on button "Explain" at bounding box center [325, 338] width 108 height 33
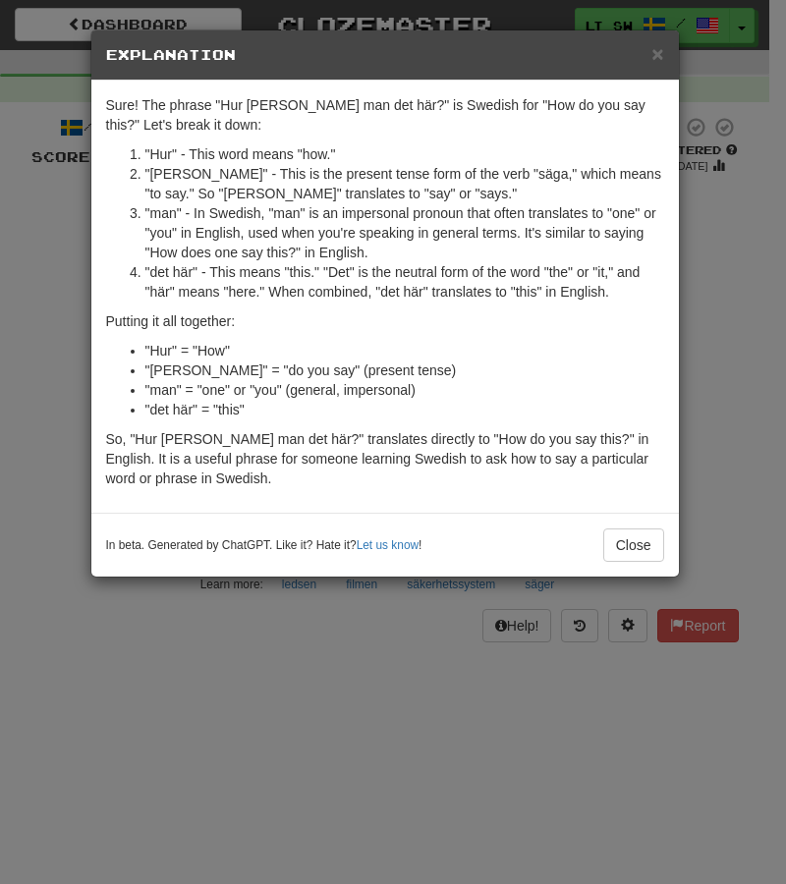
click at [159, 157] on li ""Hur" - This word means "how."" at bounding box center [404, 154] width 519 height 20
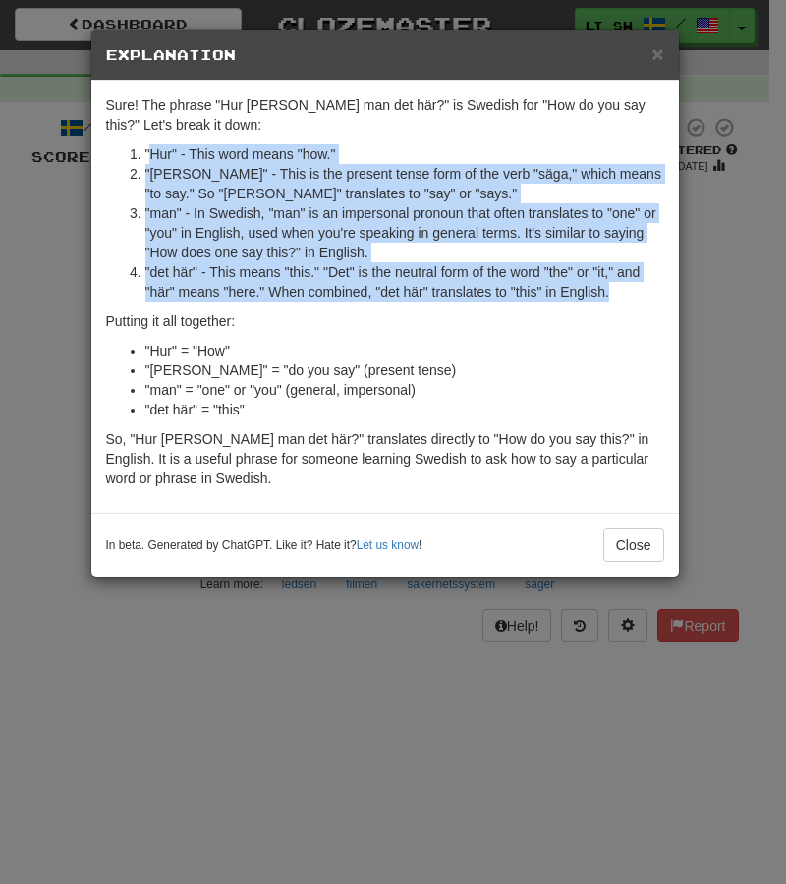
drag, startPoint x: 159, startPoint y: 157, endPoint x: 618, endPoint y: 289, distance: 477.2
click at [630, 286] on ol ""Hur" - This word means "how." "säger" - This is the present tense form of the …" at bounding box center [385, 222] width 558 height 157
copy ol "Hur" - This word means "how." "säger" - This is the present tense form of the v…"
click at [635, 560] on button "Close" at bounding box center [633, 544] width 61 height 33
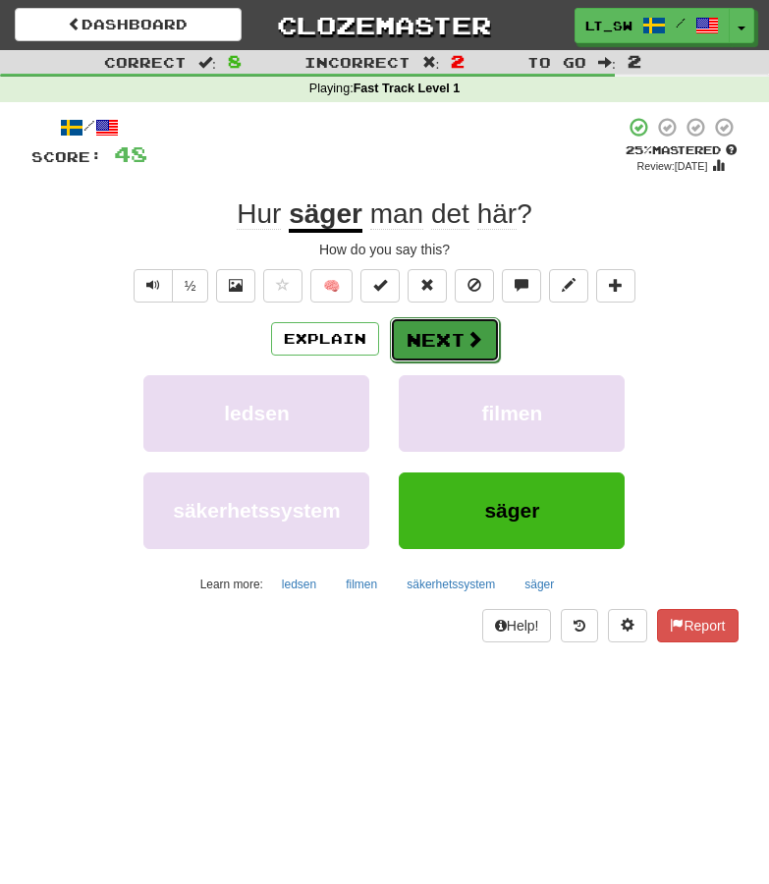
click at [475, 335] on span at bounding box center [475, 339] width 18 height 18
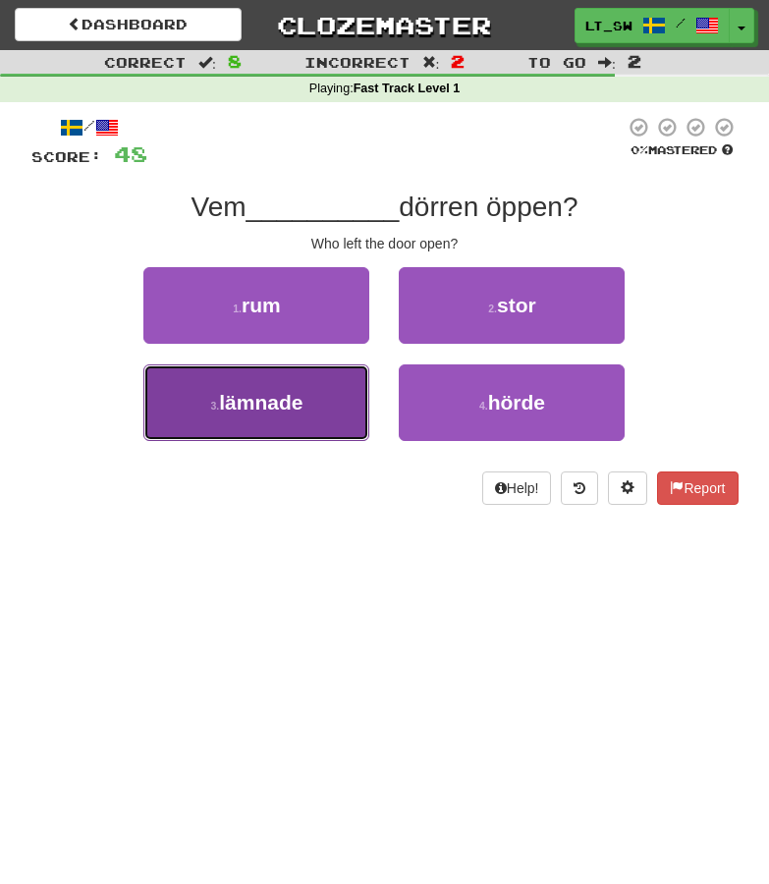
click at [357, 399] on button "3 . lämnade" at bounding box center [256, 402] width 226 height 77
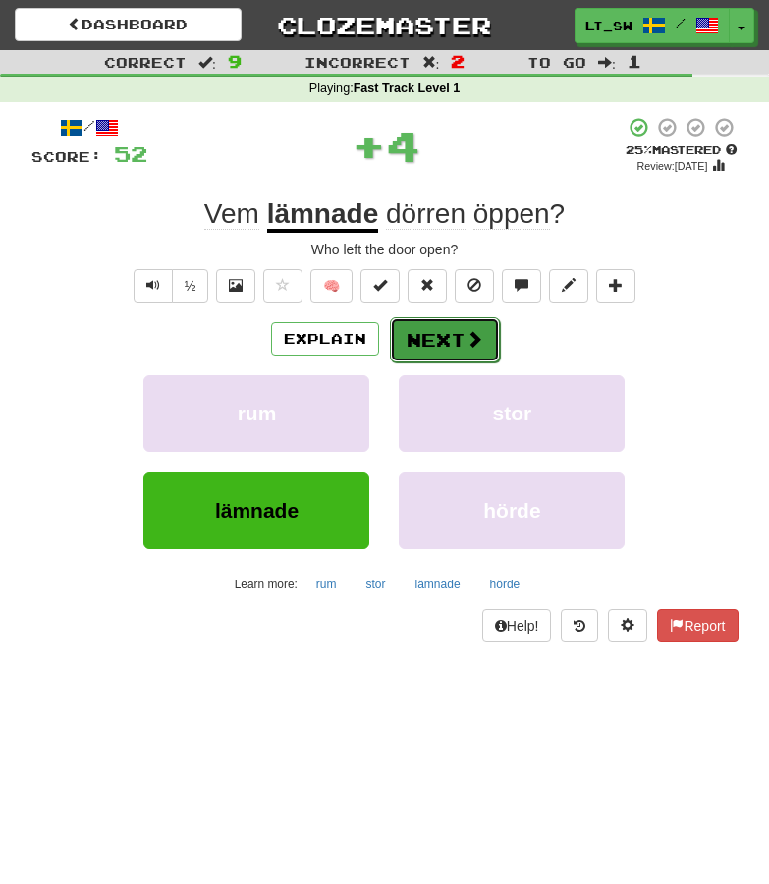
click at [472, 341] on span at bounding box center [475, 339] width 18 height 18
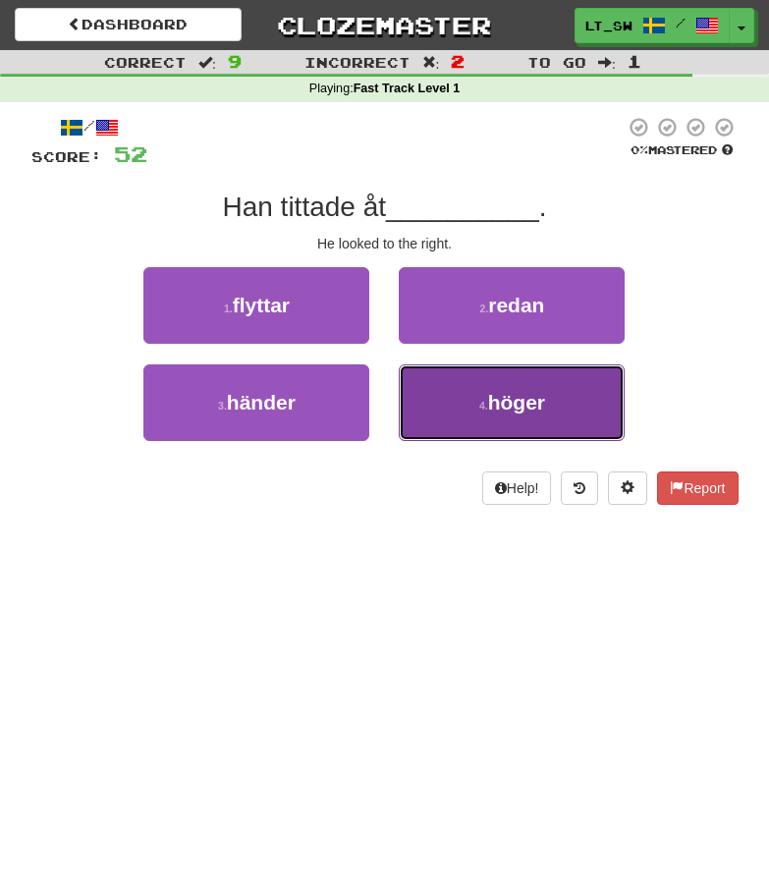
click at [532, 400] on span "höger" at bounding box center [516, 402] width 57 height 23
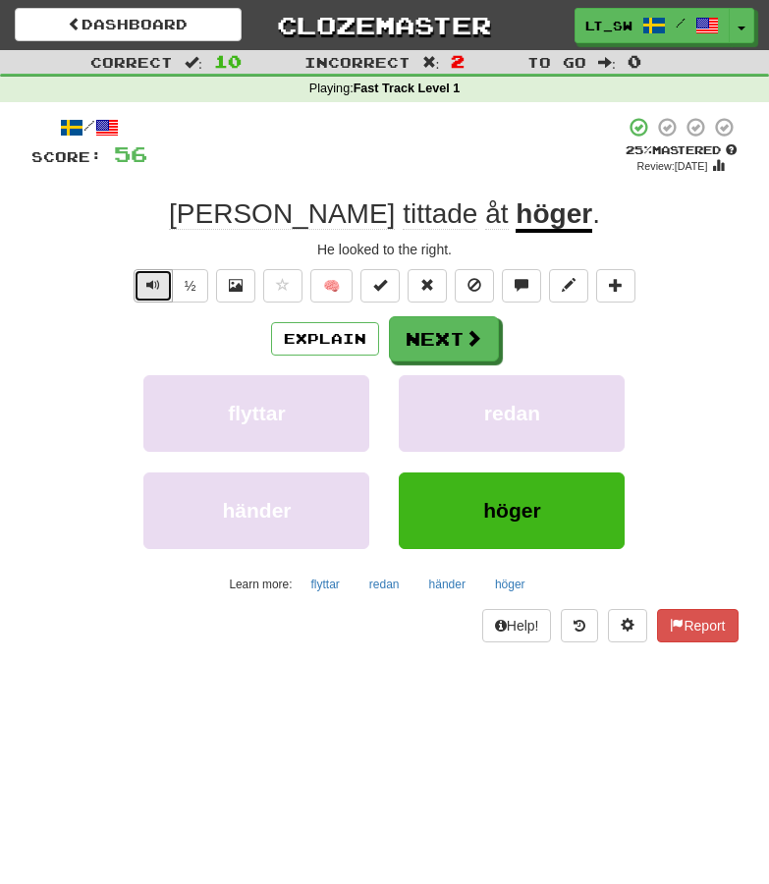
click at [162, 292] on button "Text-to-speech controls" at bounding box center [153, 285] width 39 height 33
click at [190, 288] on button "½" at bounding box center [190, 285] width 37 height 33
click at [454, 335] on button "Next" at bounding box center [445, 339] width 110 height 45
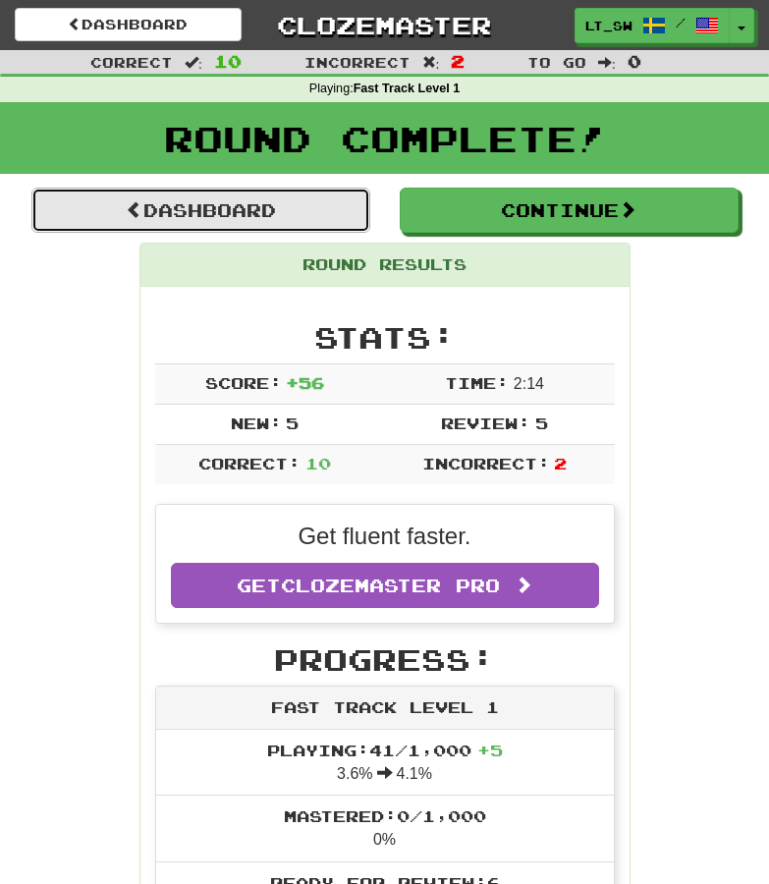
click at [208, 211] on link "Dashboard" at bounding box center [200, 210] width 339 height 45
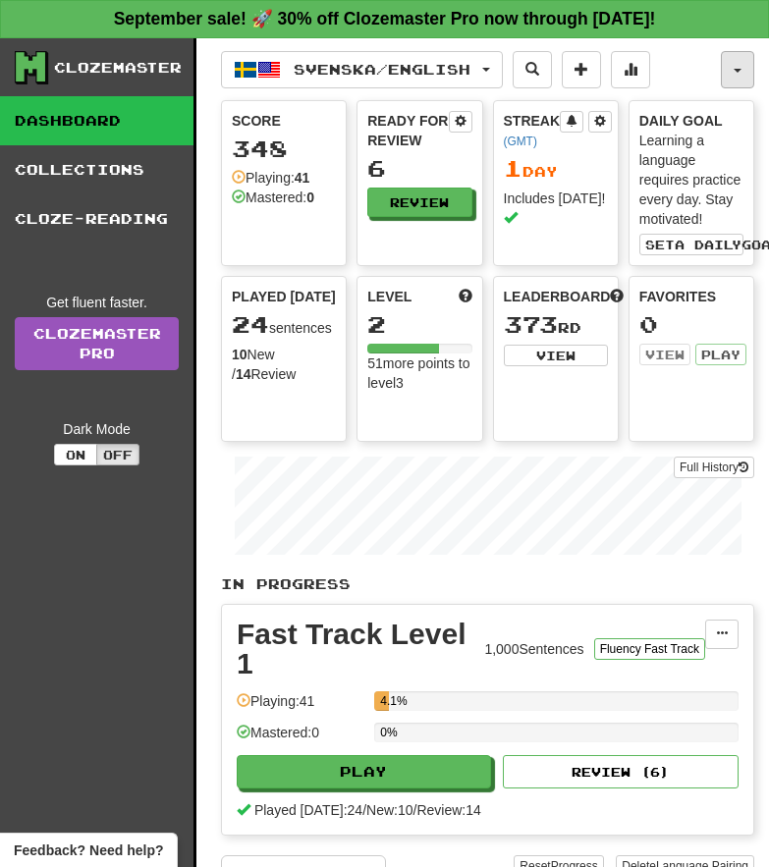
click at [752, 66] on button "button" at bounding box center [737, 69] width 33 height 37
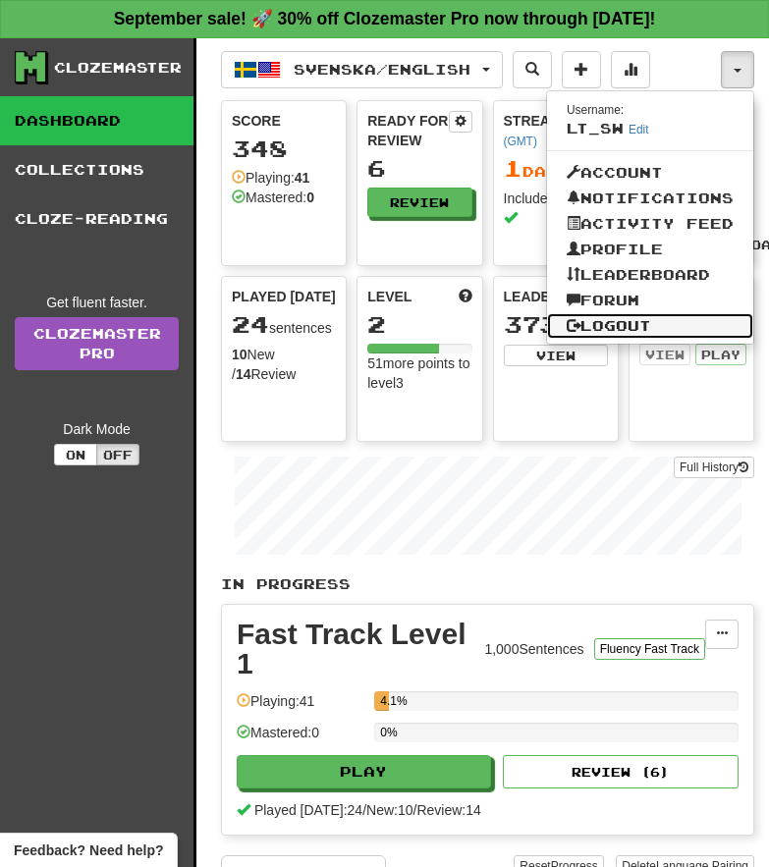
click at [621, 320] on link "Logout" at bounding box center [650, 326] width 206 height 26
